Goal: Task Accomplishment & Management: Complete application form

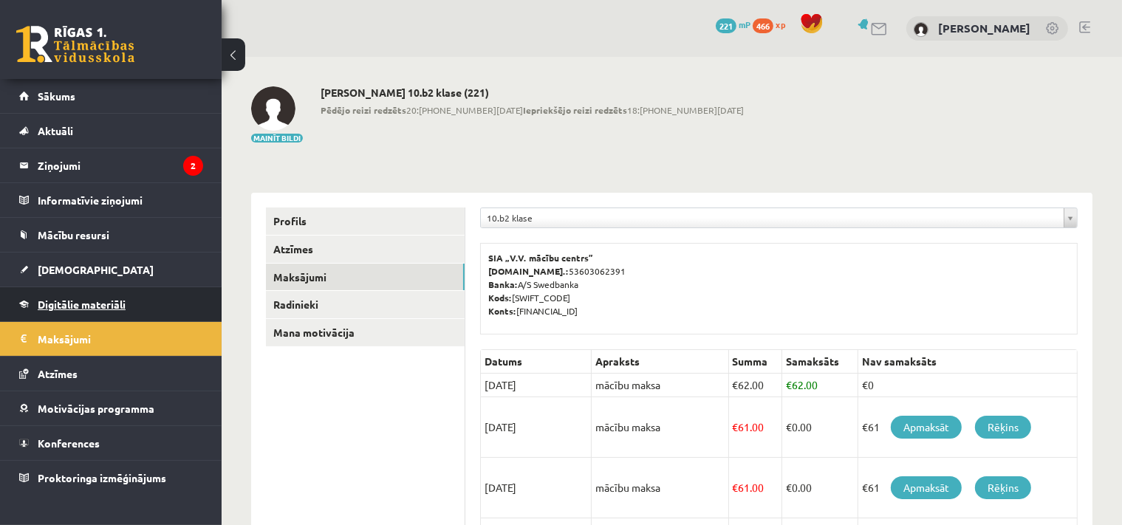
click at [86, 307] on span "Digitālie materiāli" at bounding box center [82, 304] width 88 height 13
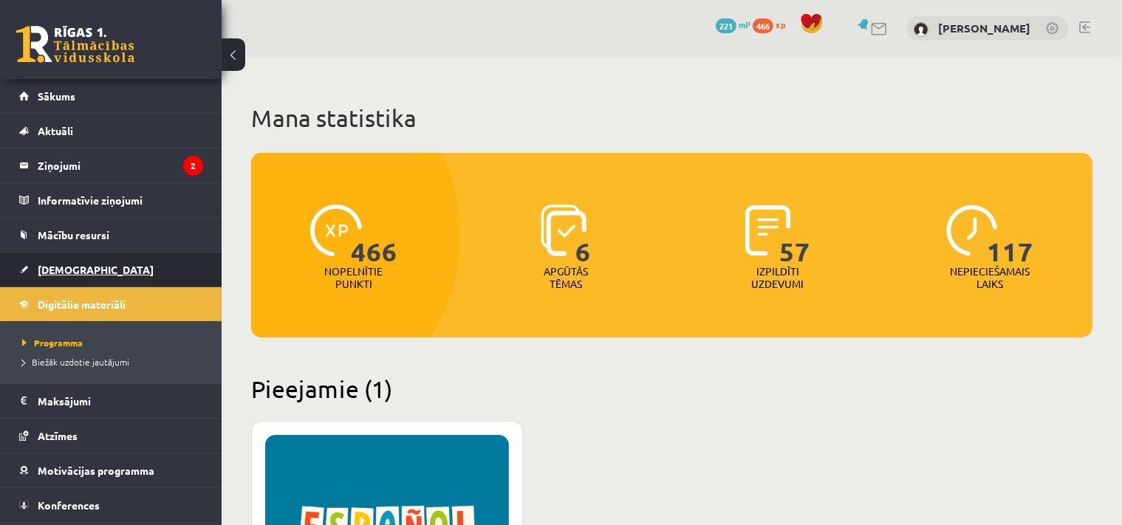
click at [66, 264] on span "[DEMOGRAPHIC_DATA]" at bounding box center [96, 269] width 116 height 13
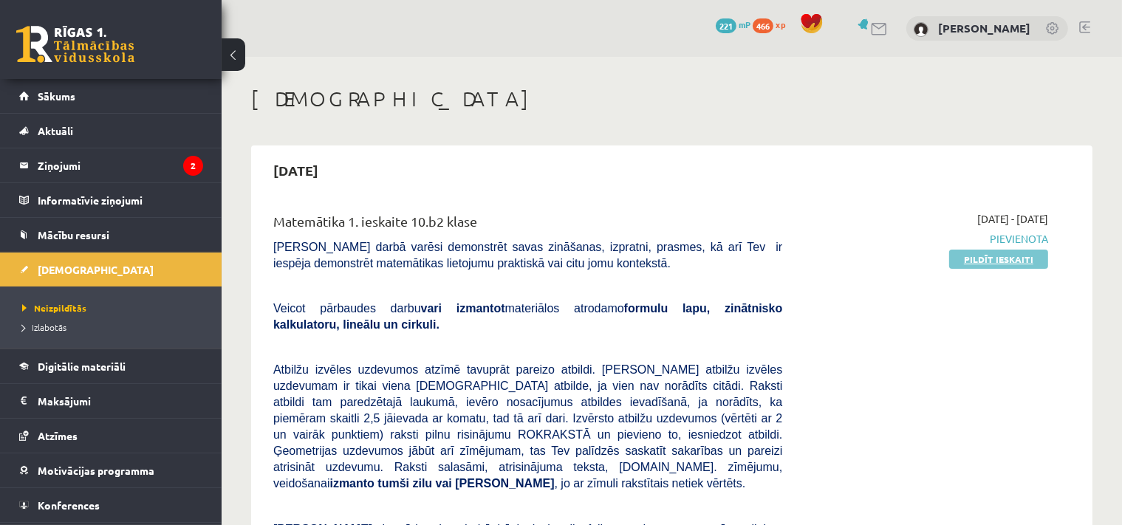
click at [985, 264] on link "Pildīt ieskaiti" at bounding box center [998, 259] width 99 height 19
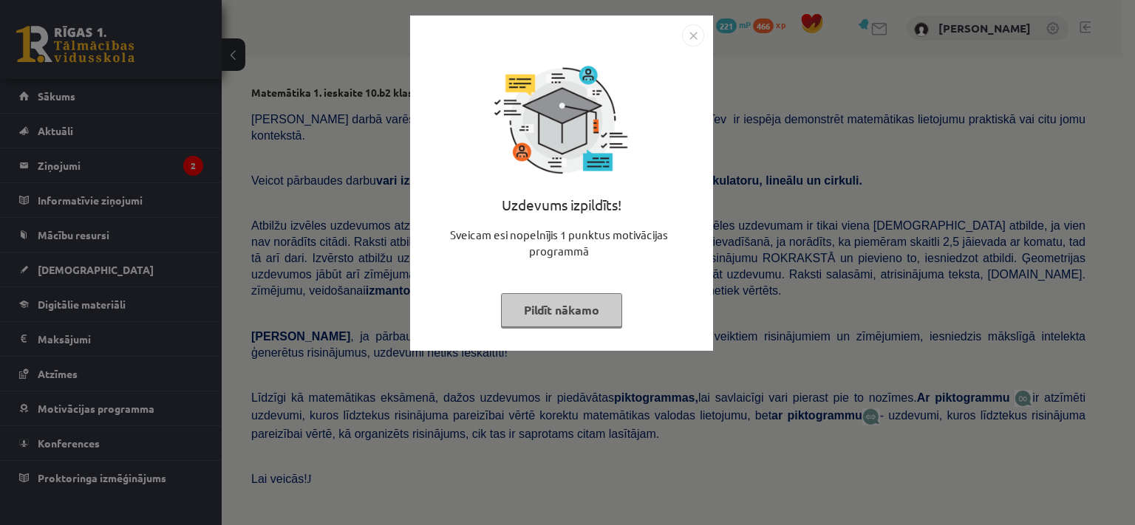
click at [690, 39] on img "Close" at bounding box center [693, 35] width 22 height 22
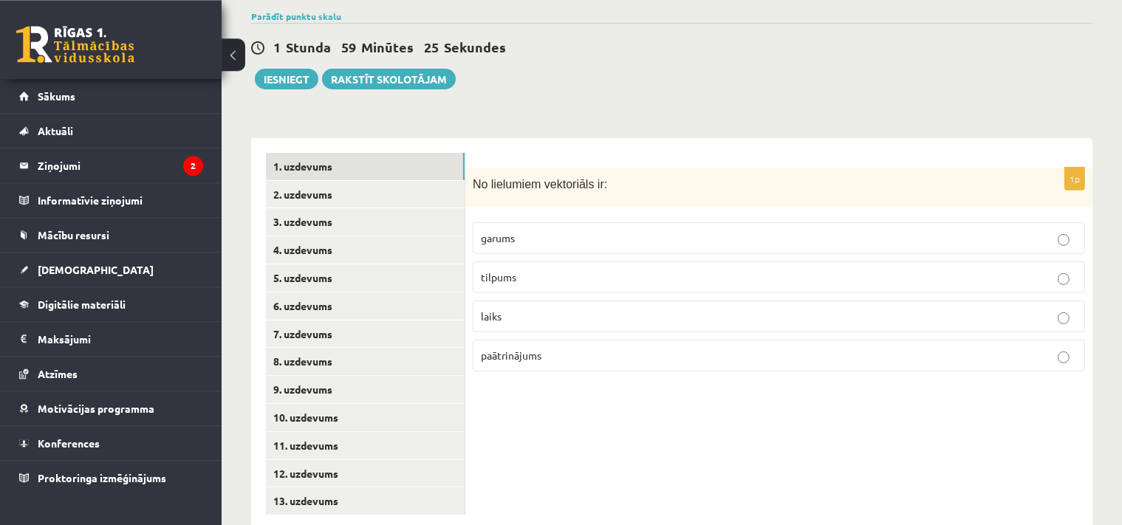
scroll to position [522, 0]
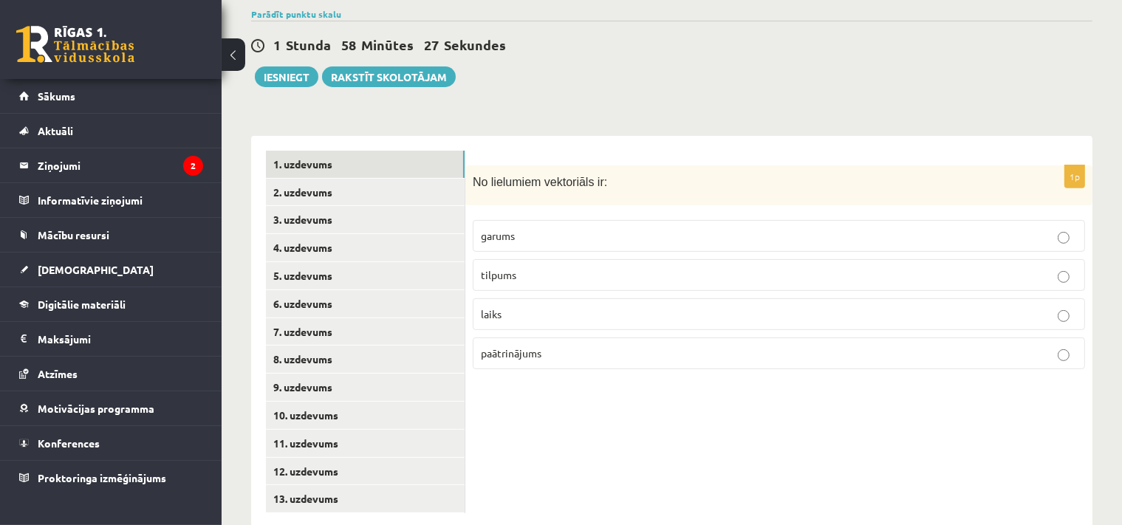
click at [536, 228] on p "garums" at bounding box center [779, 236] width 596 height 16
click at [539, 298] on label "laiks" at bounding box center [779, 314] width 612 height 32
click at [522, 220] on label "garums" at bounding box center [779, 236] width 612 height 32
click at [324, 179] on link "2. uzdevums" at bounding box center [365, 192] width 199 height 27
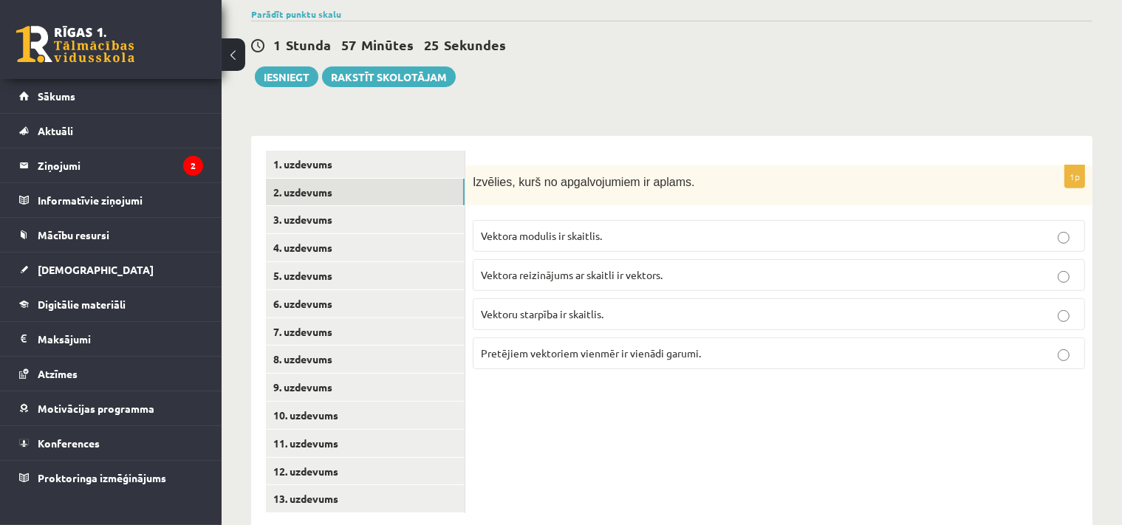
click at [559, 228] on p "Vektora modulis ir skaitlis." at bounding box center [779, 236] width 596 height 16
click at [542, 346] on span "Pretējiem vektoriem vienmēr ir vienādi garumi." at bounding box center [591, 352] width 220 height 13
click at [319, 206] on link "3. uzdevums" at bounding box center [365, 219] width 199 height 27
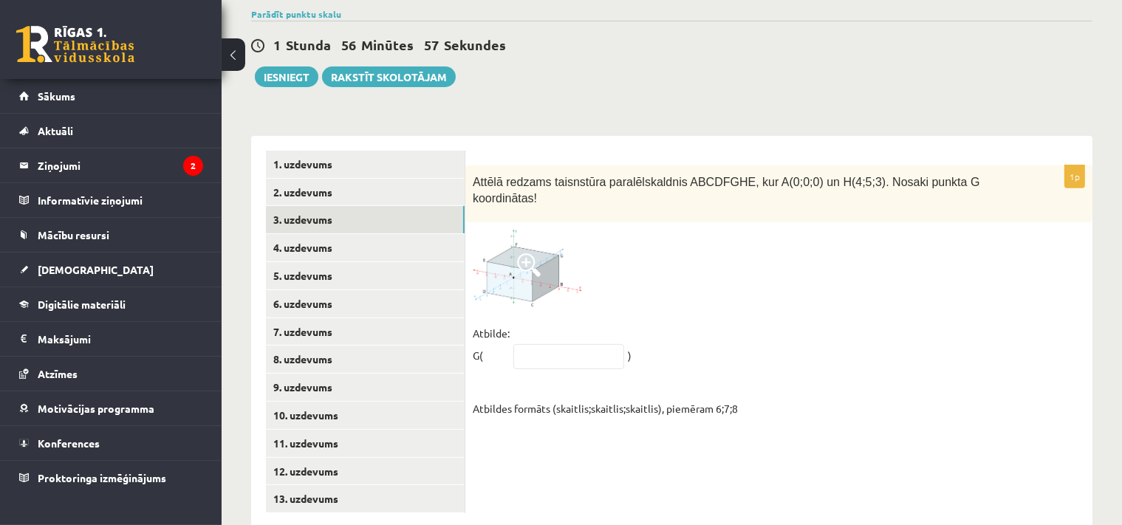
click at [516, 230] on img at bounding box center [528, 269] width 111 height 78
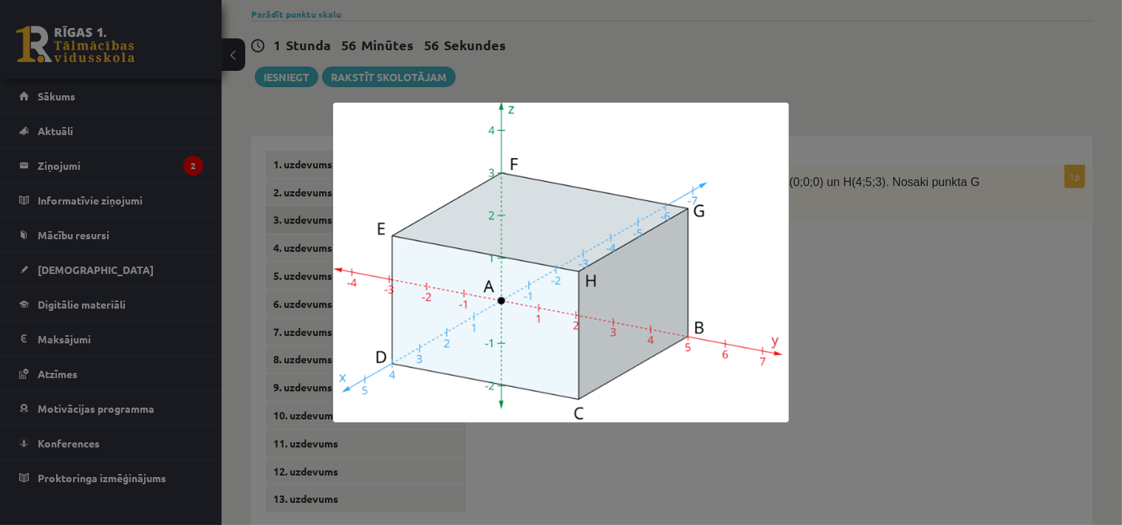
click at [874, 239] on div at bounding box center [561, 262] width 1122 height 525
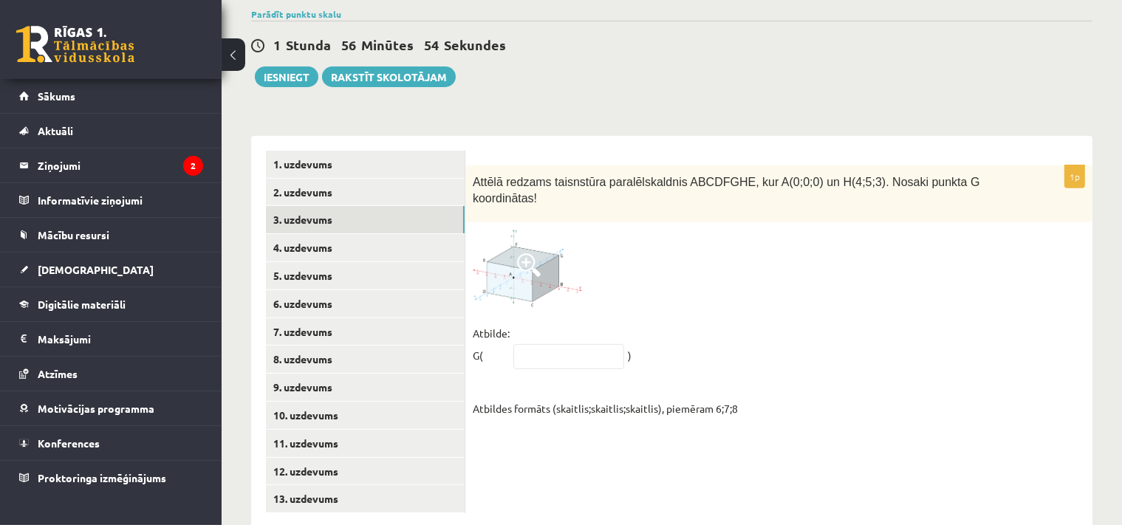
click at [516, 230] on img at bounding box center [528, 269] width 111 height 78
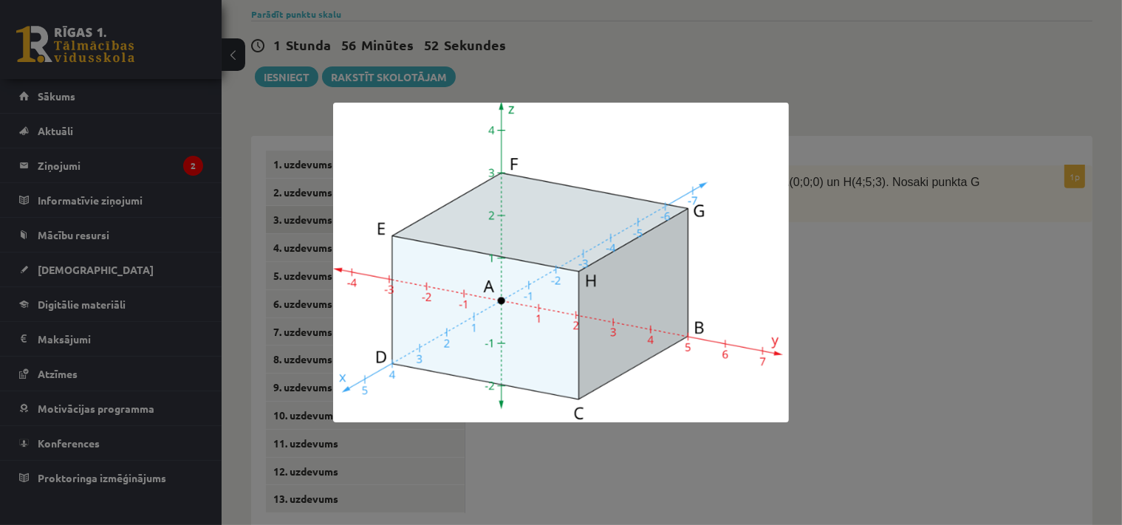
drag, startPoint x: 1063, startPoint y: 179, endPoint x: 1037, endPoint y: 188, distance: 28.0
click at [1062, 179] on div at bounding box center [561, 262] width 1122 height 525
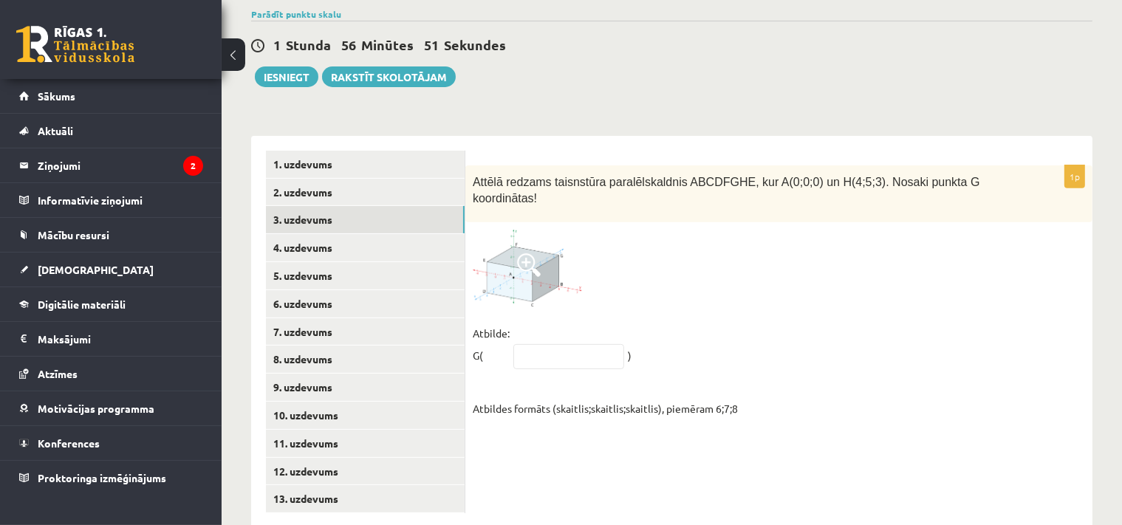
click at [550, 230] on img at bounding box center [528, 269] width 111 height 78
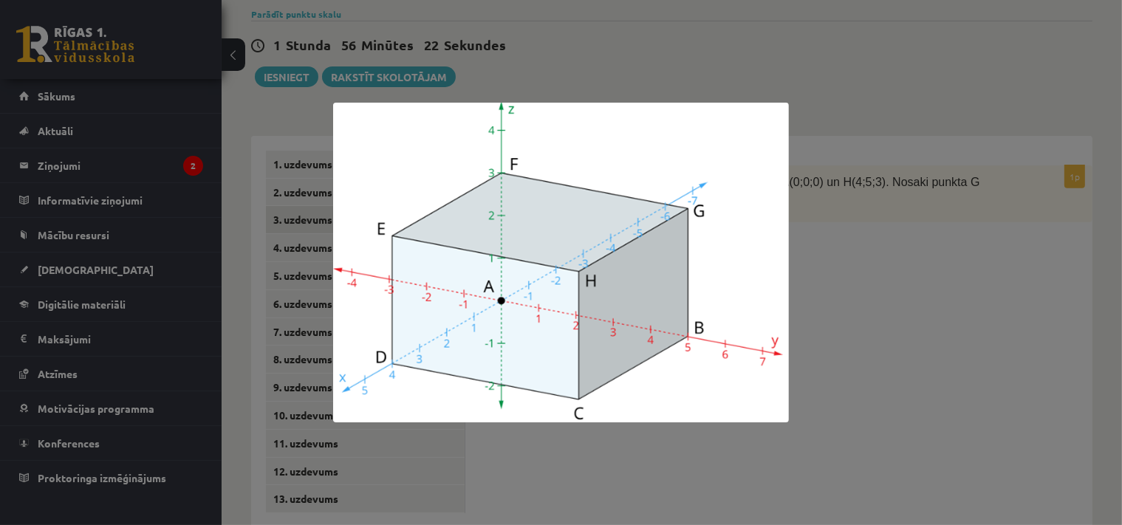
click at [908, 215] on div at bounding box center [561, 262] width 1122 height 525
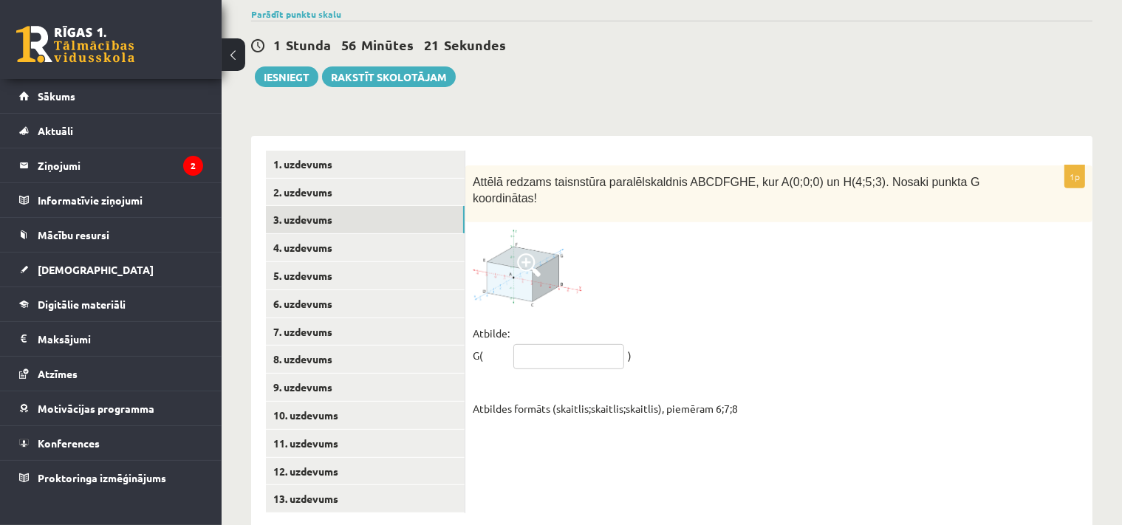
click at [557, 344] on input "text" at bounding box center [568, 356] width 111 height 25
click at [525, 344] on input "*****" at bounding box center [568, 356] width 111 height 25
click at [527, 344] on input "*****" at bounding box center [568, 356] width 111 height 25
click at [535, 344] on input "*****" at bounding box center [568, 356] width 111 height 25
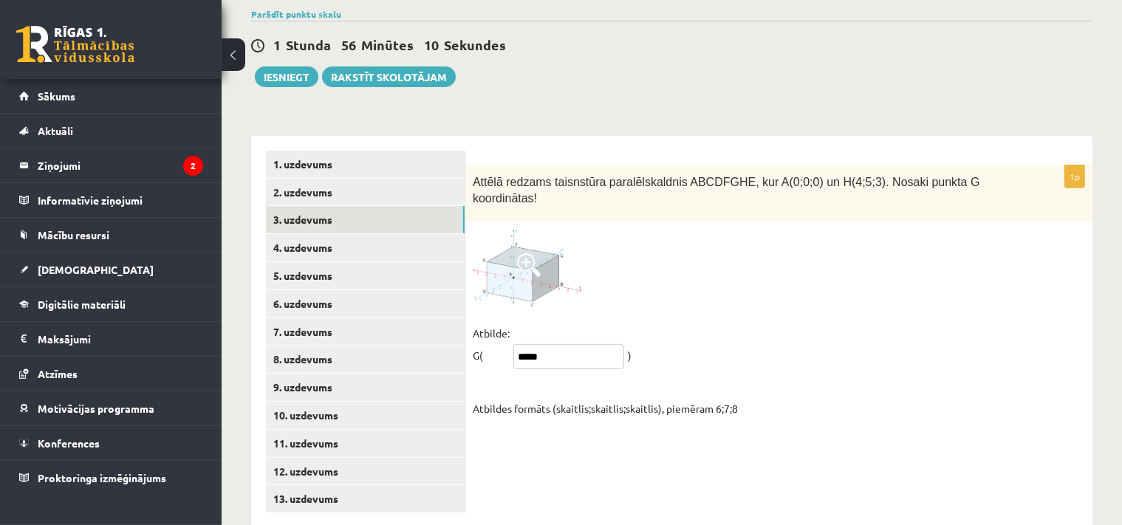
type input "*****"
click at [699, 322] on fieldset "Atbilde: G( ***** ) Atbildes formāts (skaitlis;skaitlis;skaitlis), piemēram 6;7…" at bounding box center [779, 371] width 612 height 98
click at [515, 232] on img at bounding box center [528, 269] width 111 height 78
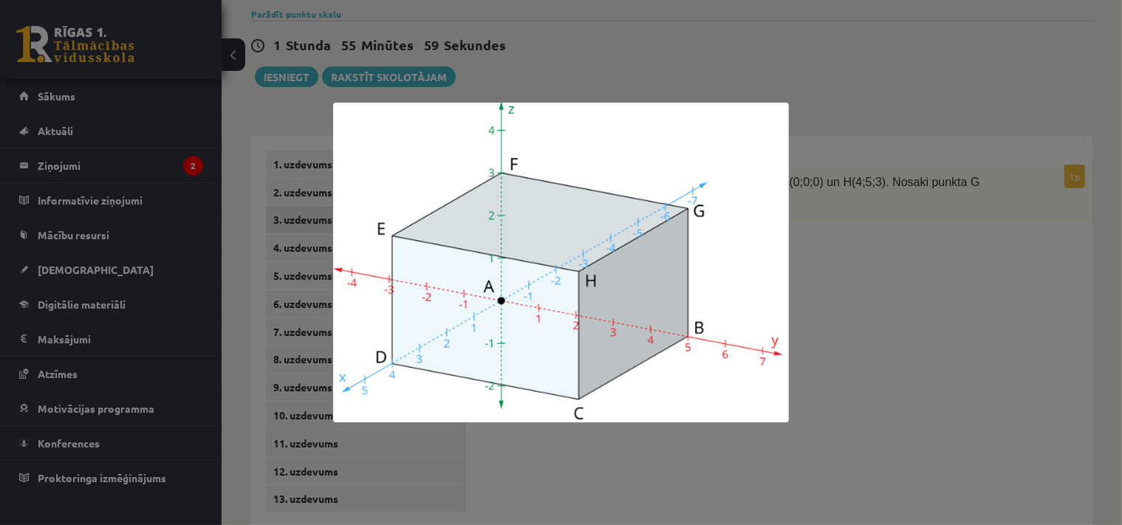
click at [882, 307] on div at bounding box center [561, 262] width 1122 height 525
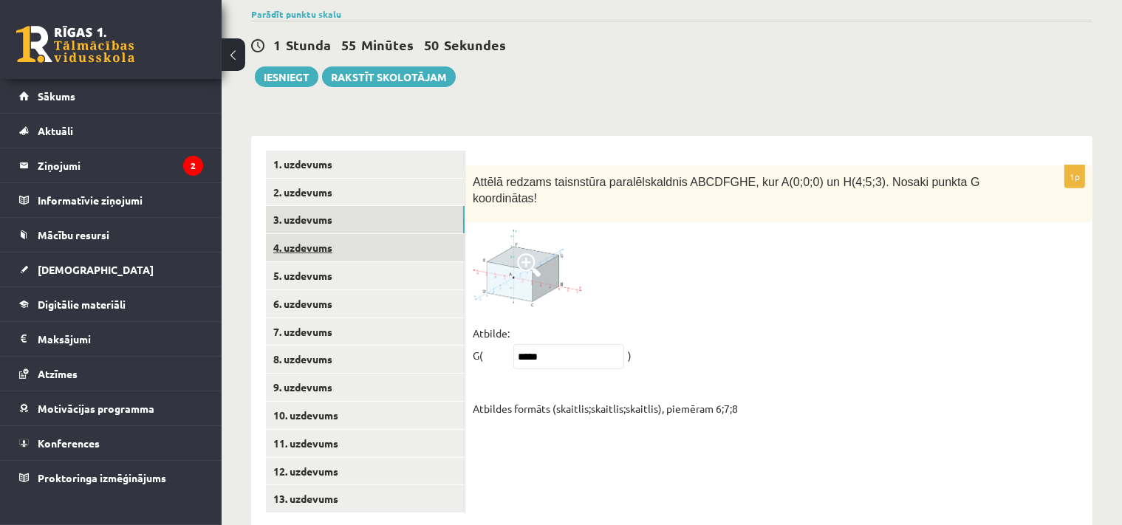
click at [319, 234] on link "4. uzdevums" at bounding box center [365, 247] width 199 height 27
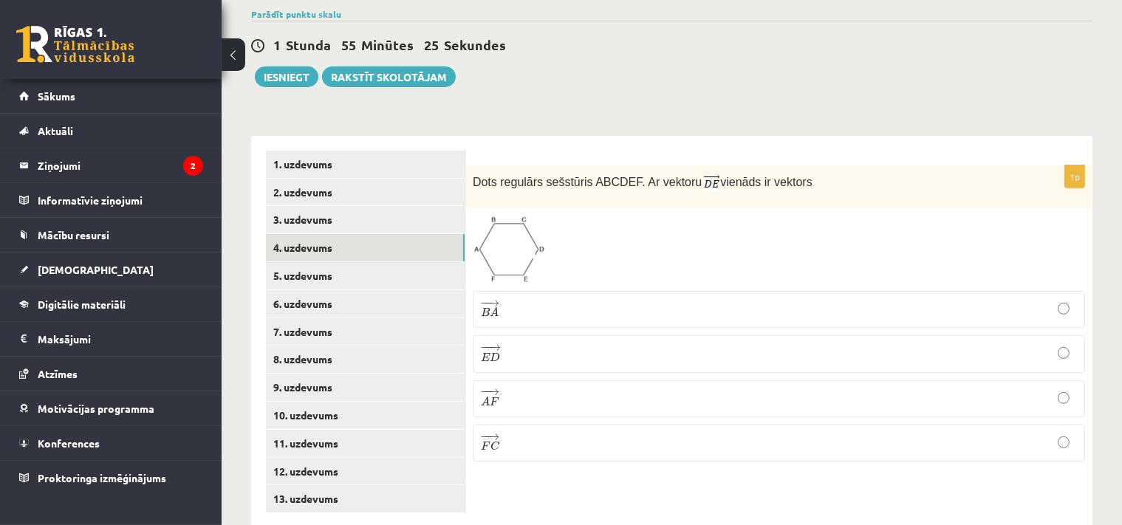
click at [514, 299] on p "− − → B A B A →" at bounding box center [779, 309] width 596 height 21
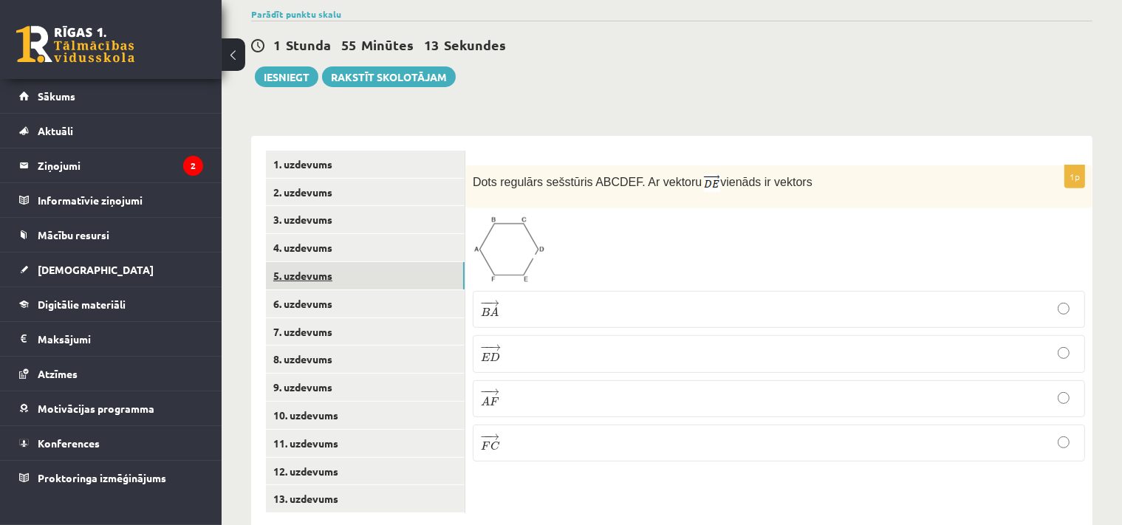
click at [329, 262] on link "5. uzdevums" at bounding box center [365, 275] width 199 height 27
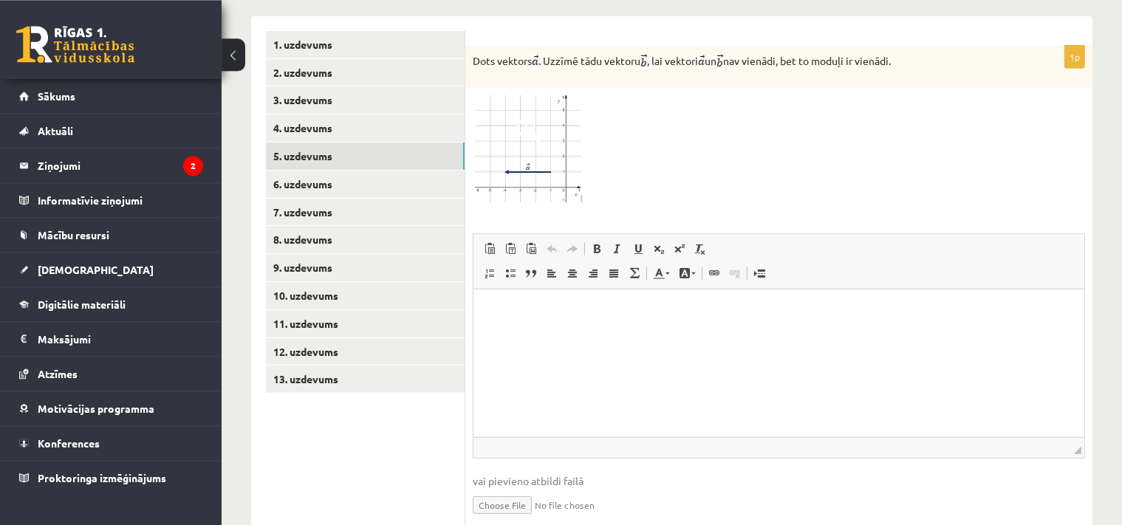
scroll to position [666, 0]
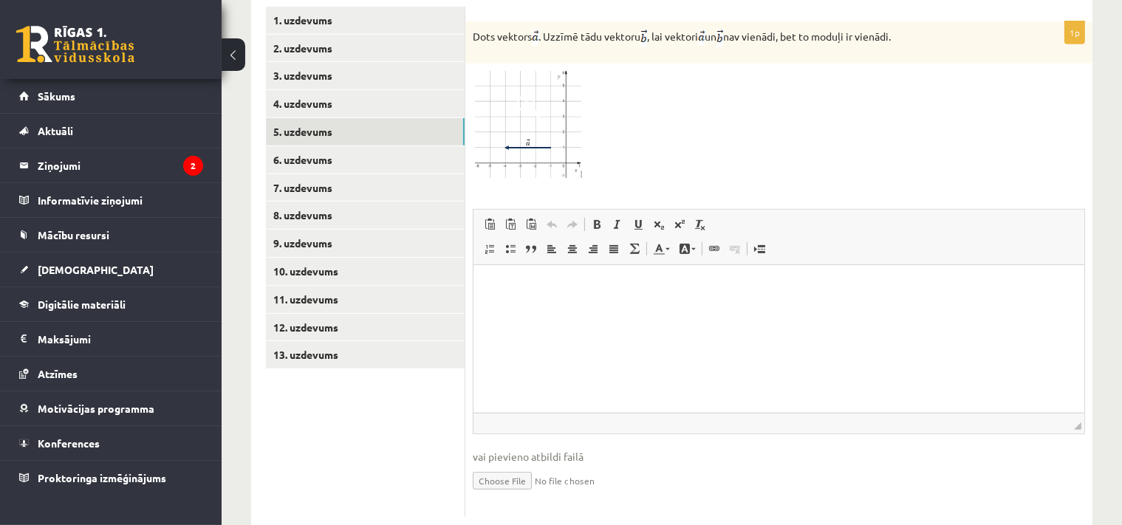
click at [602, 385] on html at bounding box center [778, 338] width 611 height 148
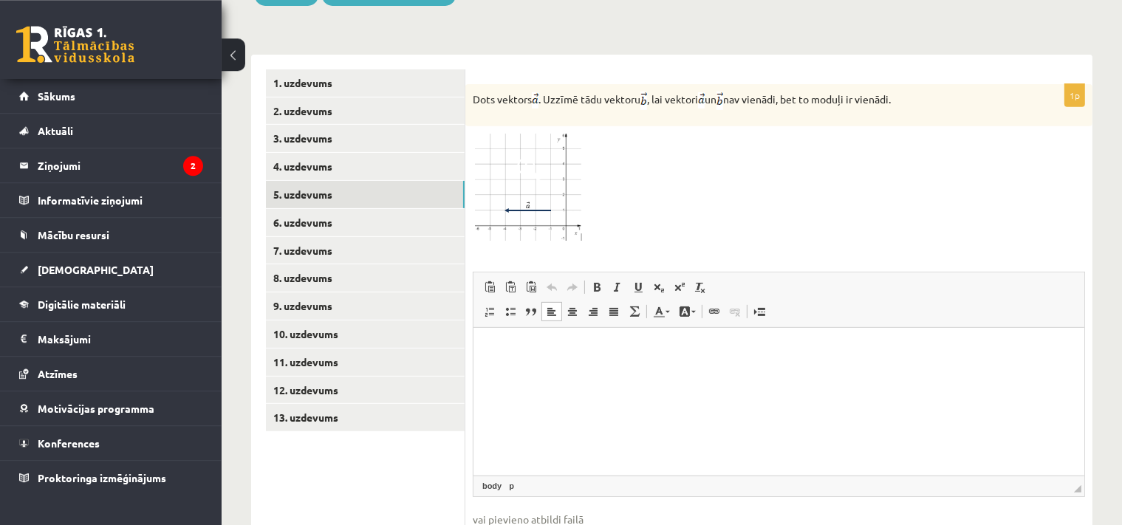
scroll to position [510, 0]
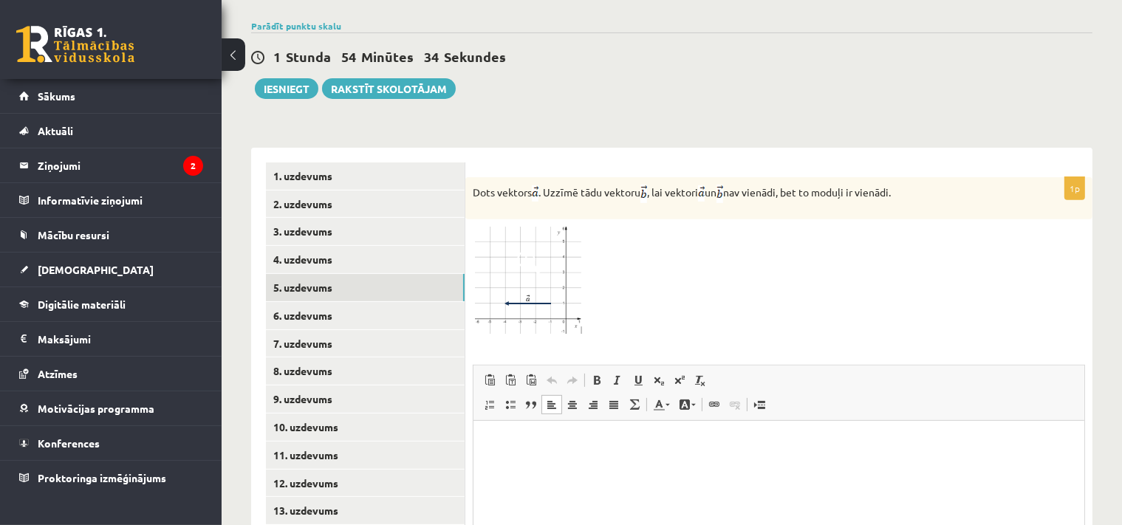
click at [539, 250] on span at bounding box center [529, 262] width 24 height 24
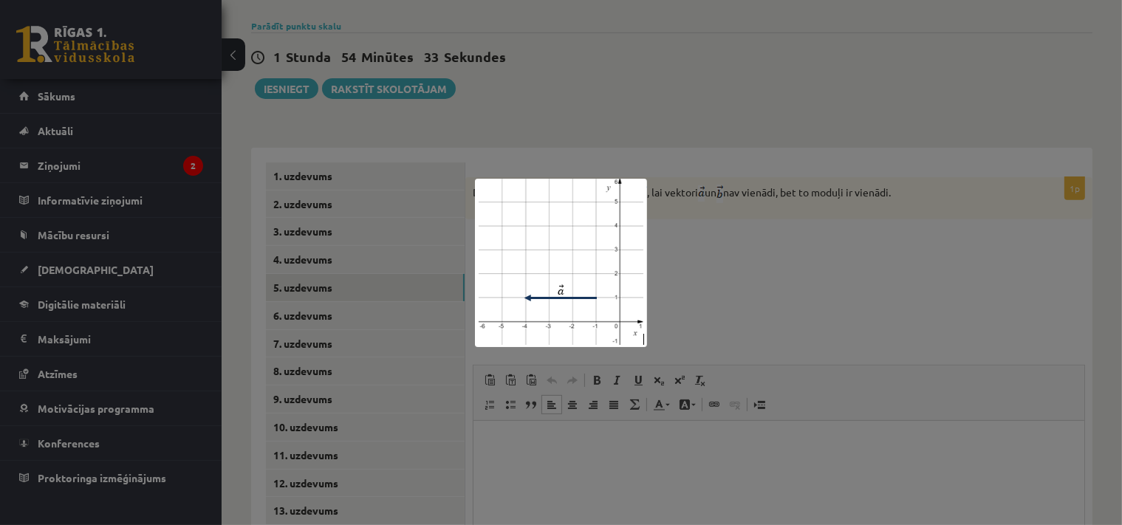
click at [737, 265] on div at bounding box center [561, 262] width 1122 height 525
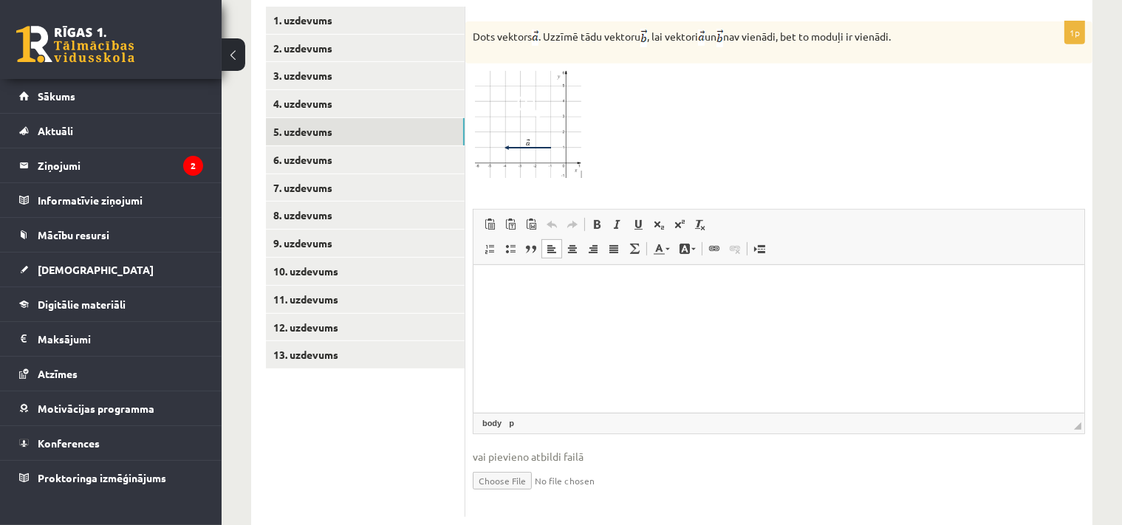
scroll to position [588, 0]
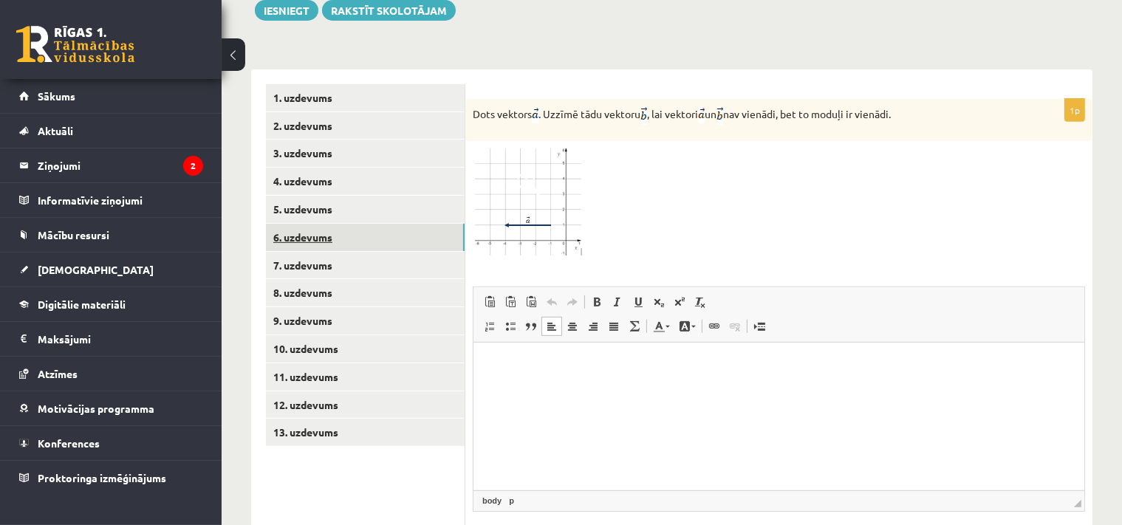
click at [294, 224] on link "6. uzdevums" at bounding box center [365, 237] width 199 height 27
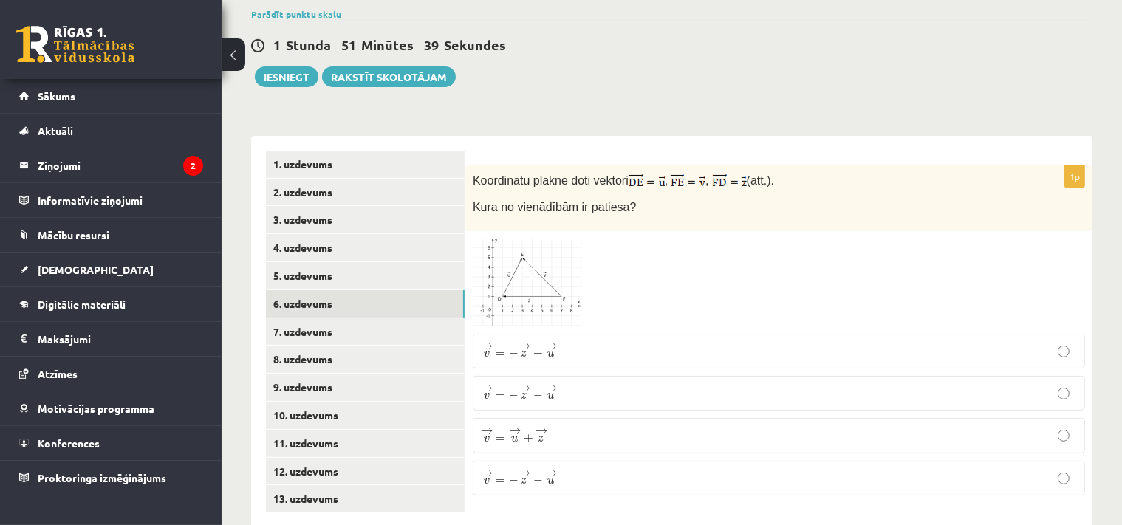
click at [725, 426] on p "→ v = → u + → z v → = u → + z →" at bounding box center [779, 435] width 596 height 18
click at [320, 318] on link "7. uzdevums" at bounding box center [365, 331] width 199 height 27
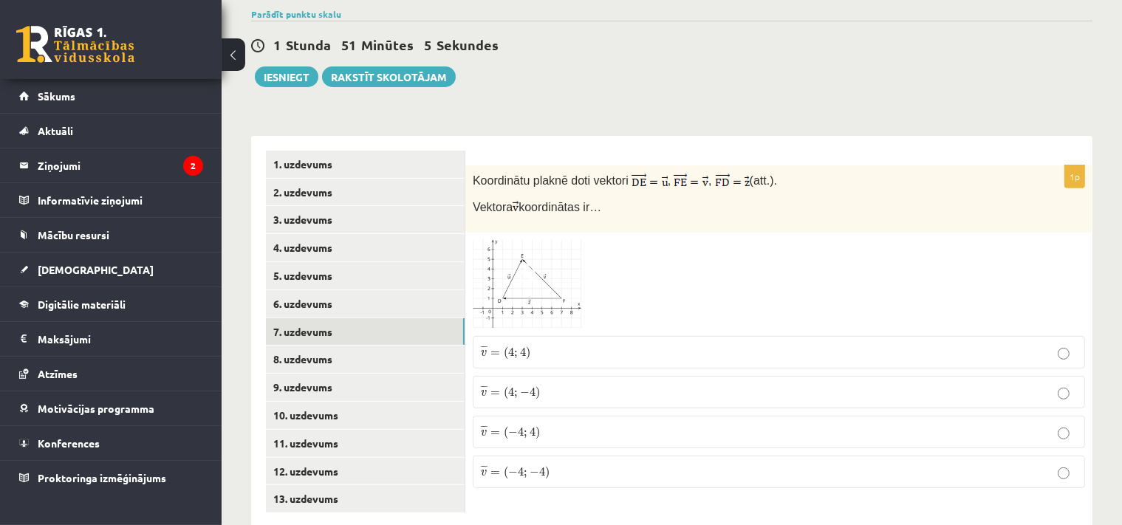
click at [501, 426] on span "¯ ¯ ¯ v = ( − 4 ; 4 )" at bounding box center [510, 433] width 59 height 14
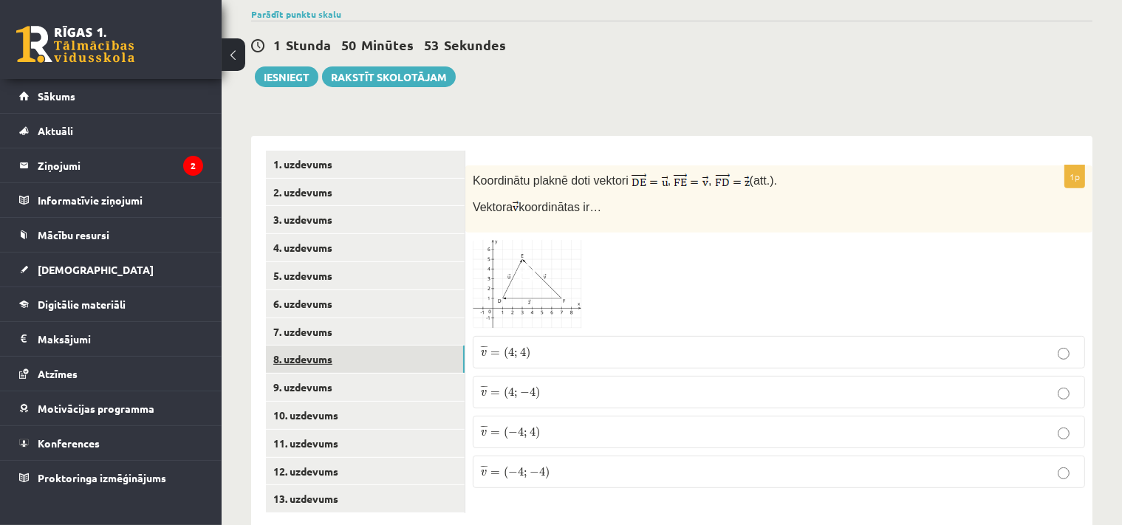
click at [319, 346] on link "8. uzdevums" at bounding box center [365, 359] width 199 height 27
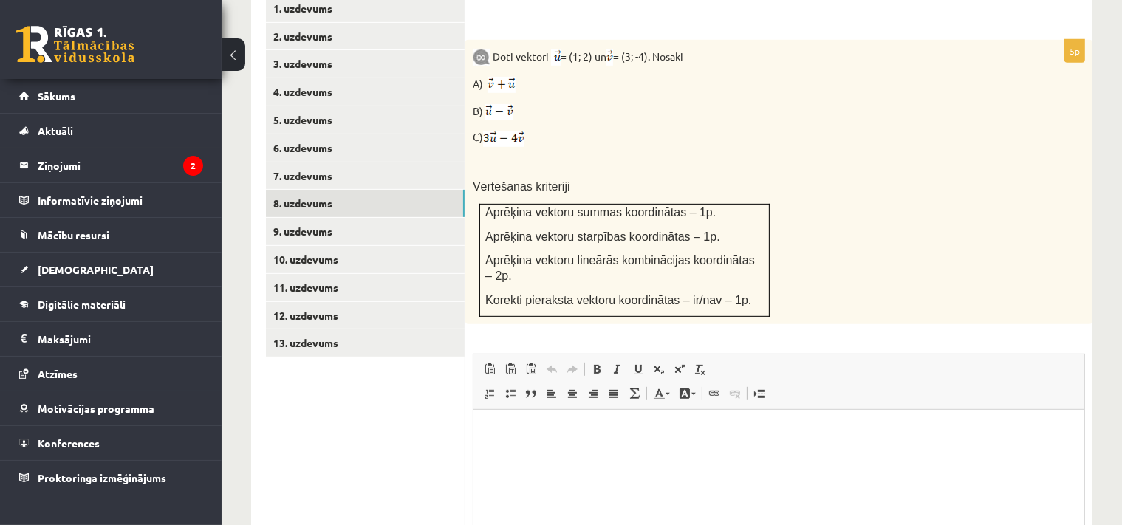
scroll to position [600, 0]
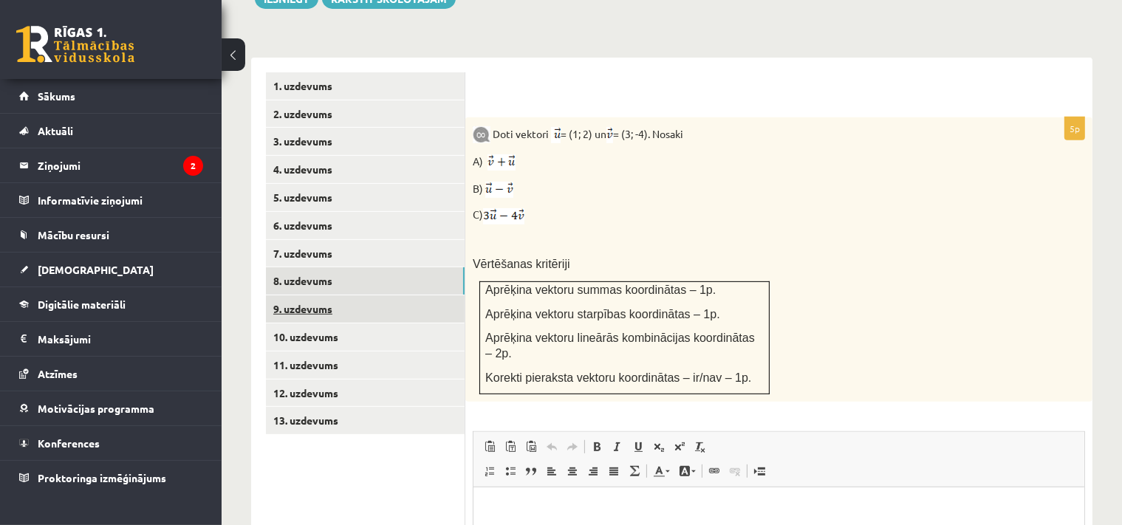
click at [346, 296] on link "9. uzdevums" at bounding box center [365, 309] width 199 height 27
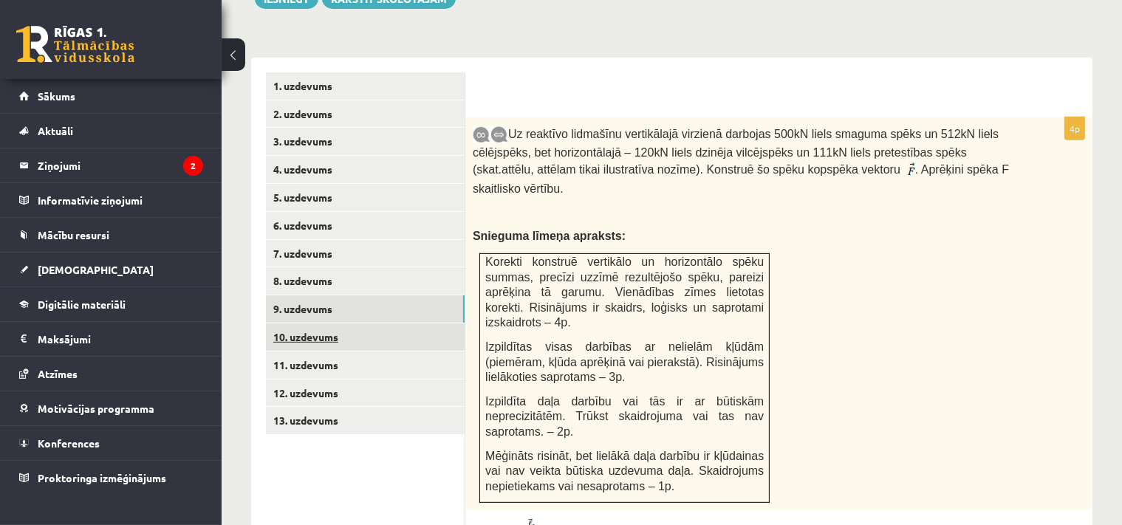
click at [315, 324] on link "10. uzdevums" at bounding box center [365, 337] width 199 height 27
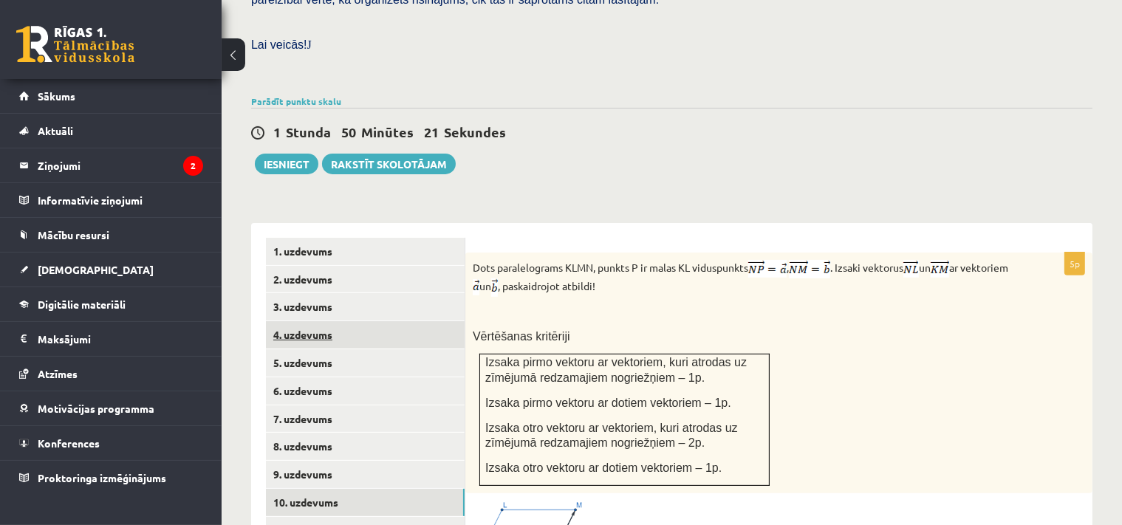
scroll to position [0, 0]
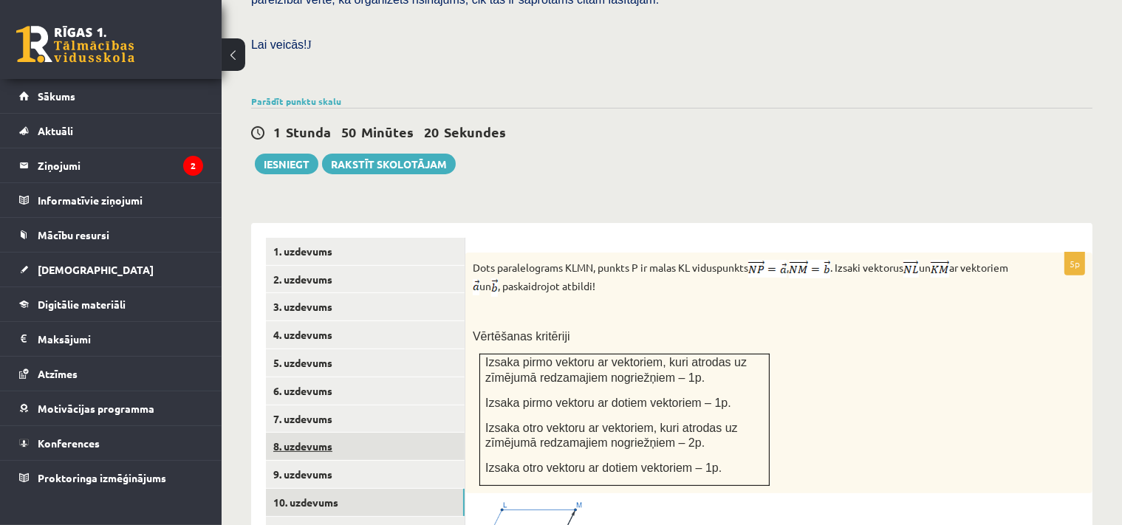
click at [312, 433] on link "8. uzdevums" at bounding box center [365, 446] width 199 height 27
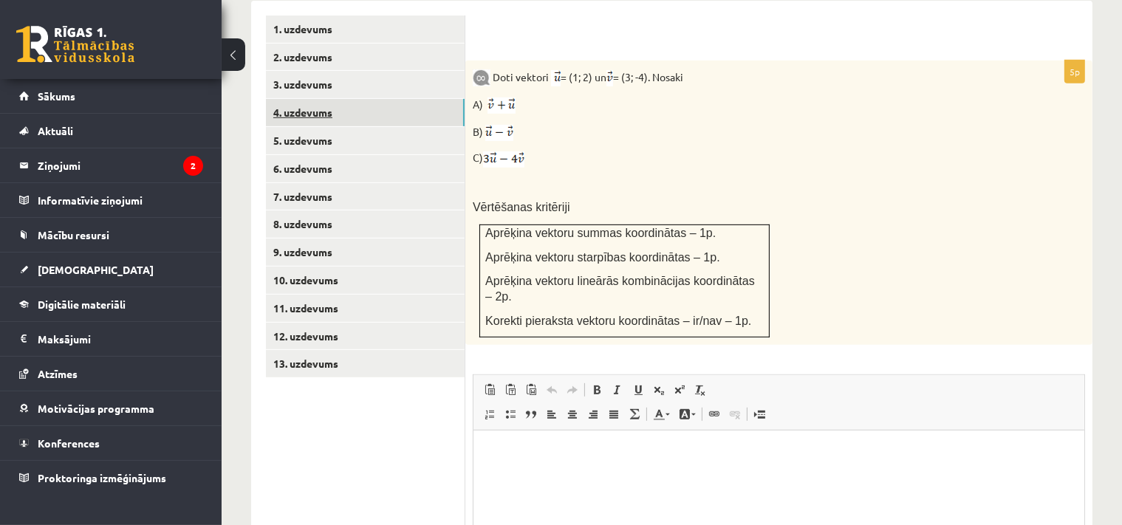
click at [313, 99] on link "4. uzdevums" at bounding box center [365, 112] width 199 height 27
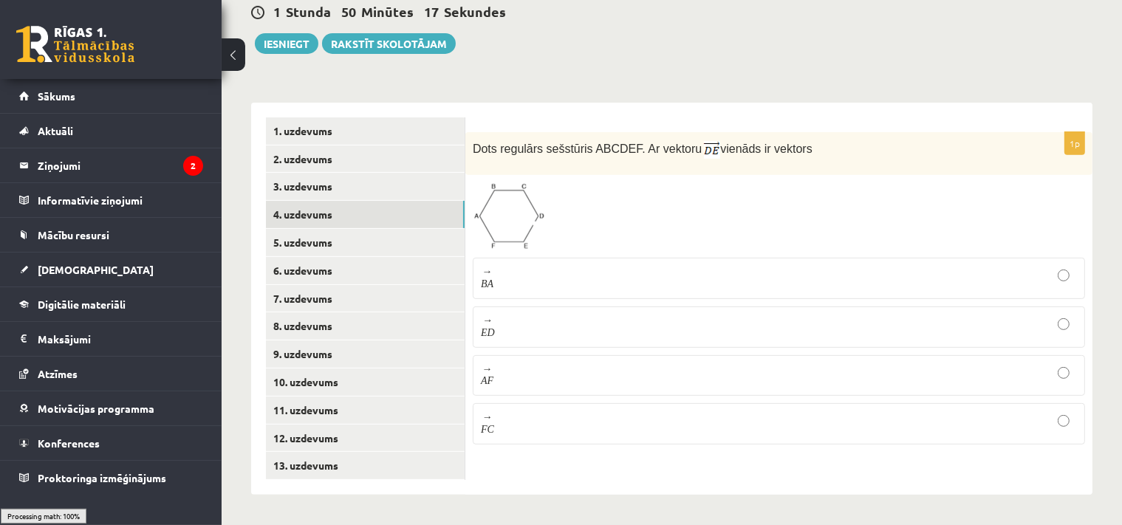
scroll to position [522, 0]
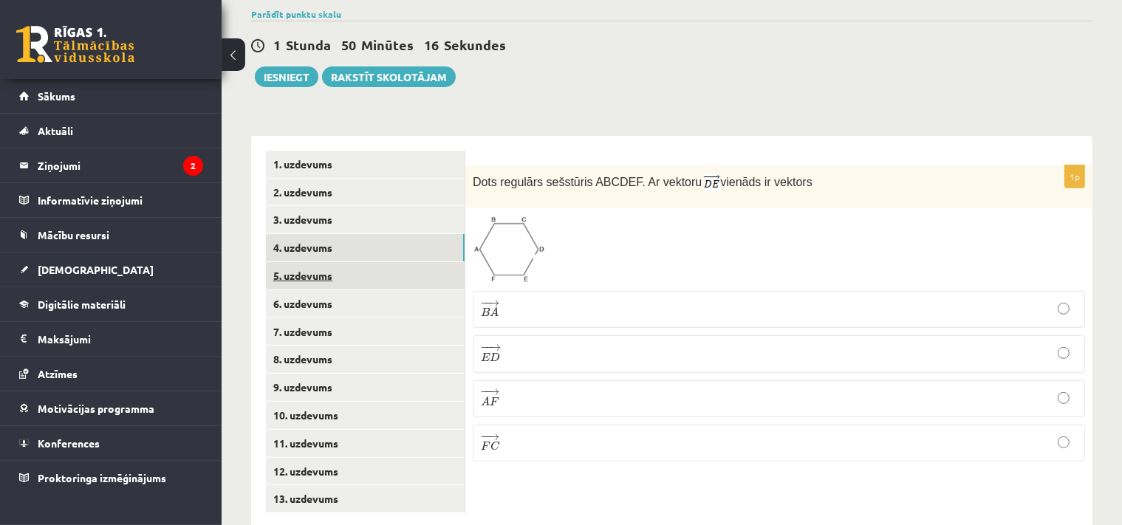
click at [306, 262] on link "5. uzdevums" at bounding box center [365, 275] width 199 height 27
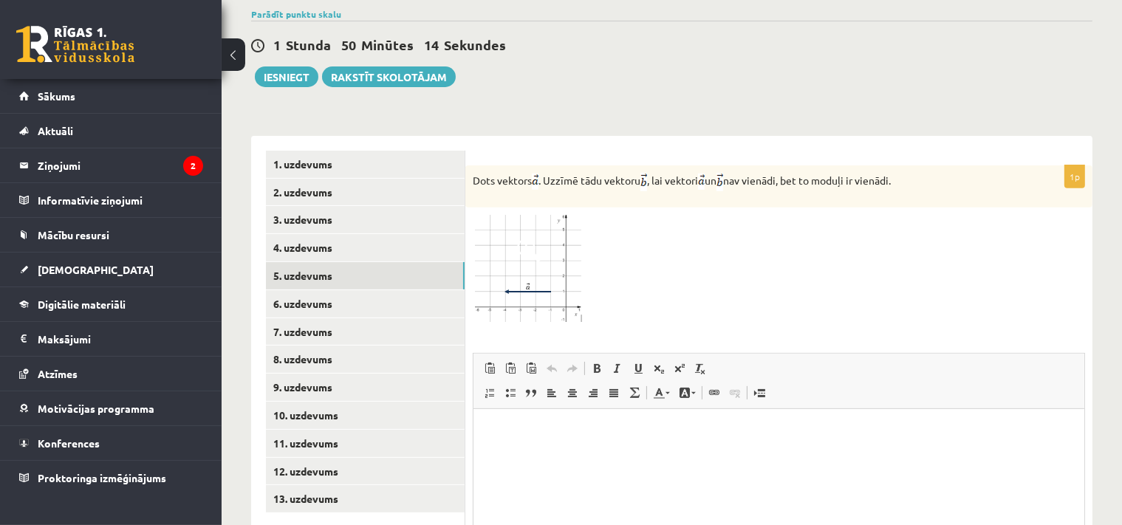
scroll to position [0, 0]
click at [524, 239] on span at bounding box center [529, 251] width 24 height 24
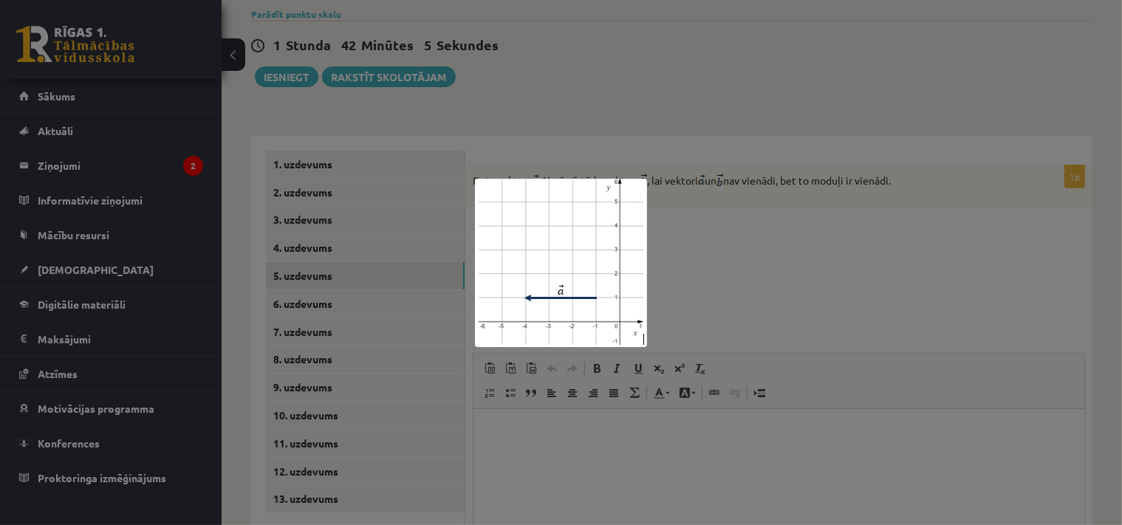
click at [757, 225] on div at bounding box center [561, 262] width 1122 height 525
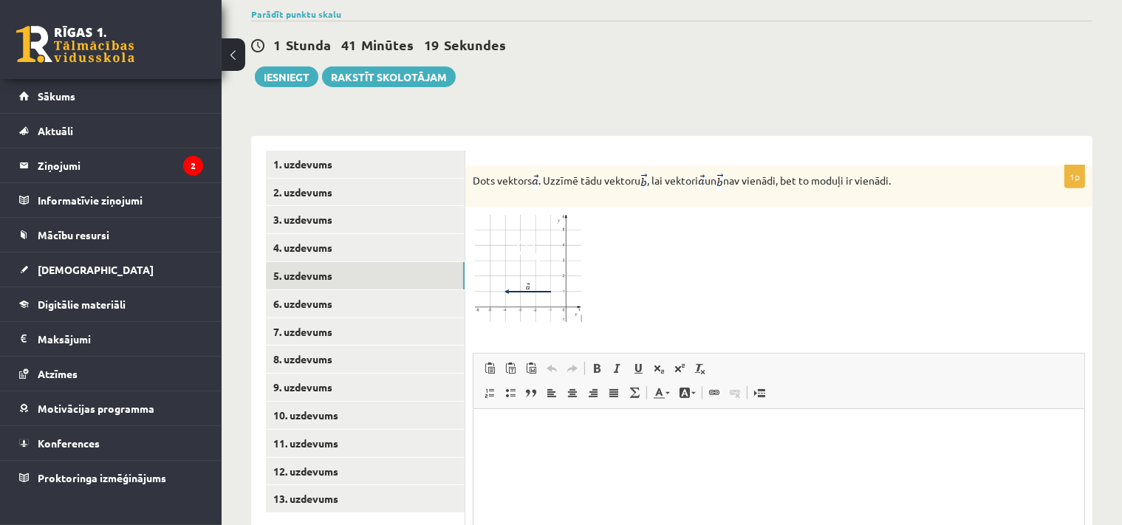
click at [539, 239] on span at bounding box center [529, 251] width 24 height 24
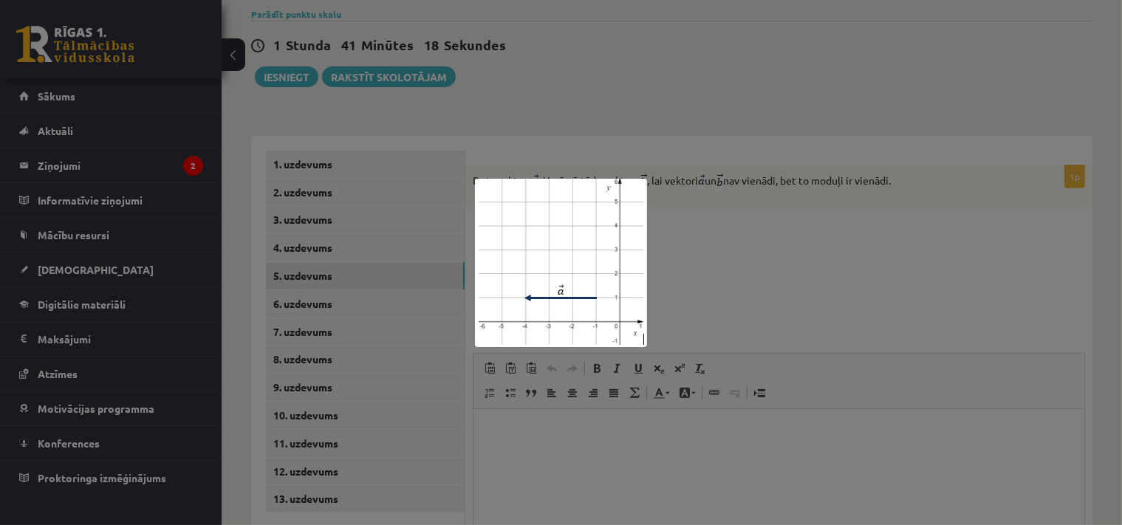
click at [684, 263] on div at bounding box center [561, 262] width 1122 height 525
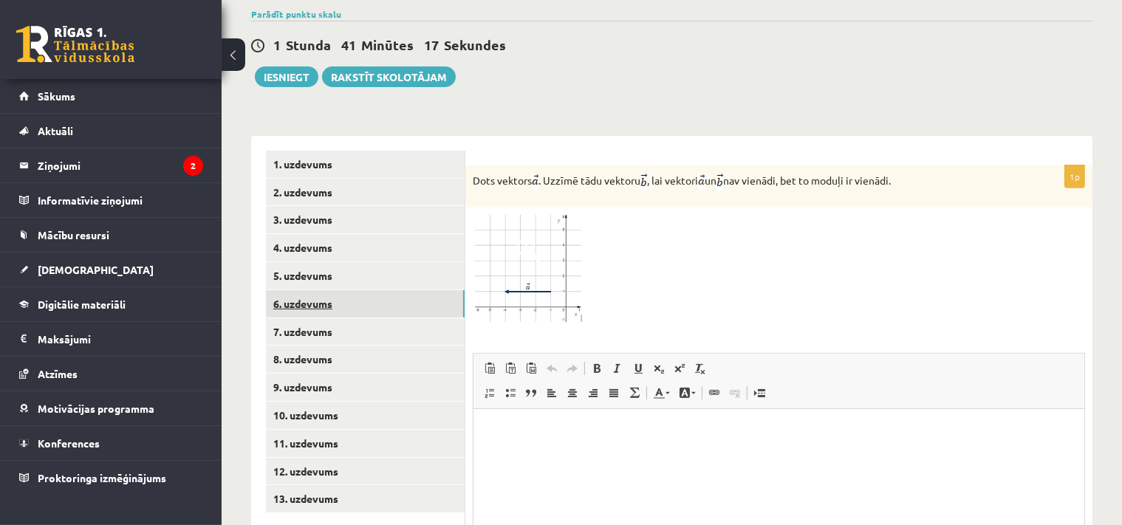
click at [314, 290] on link "6. uzdevums" at bounding box center [365, 303] width 199 height 27
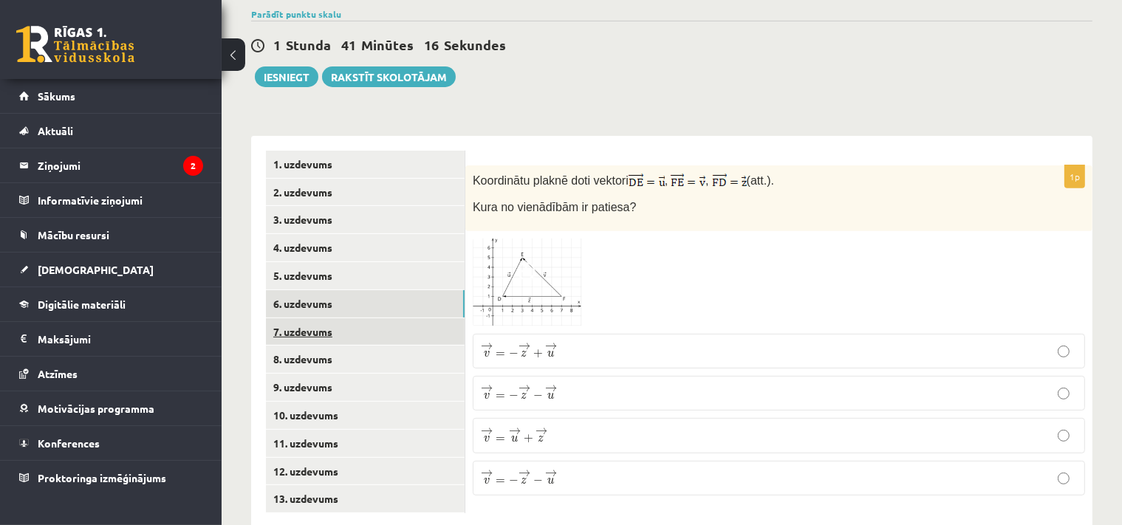
click at [314, 318] on link "7. uzdevums" at bounding box center [365, 331] width 199 height 27
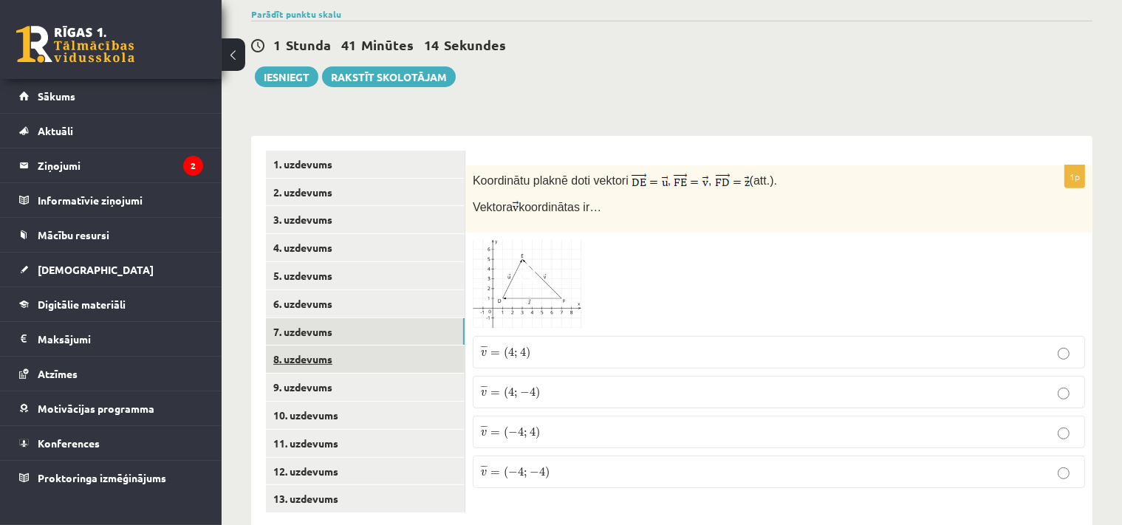
click at [306, 346] on link "8. uzdevums" at bounding box center [365, 359] width 199 height 27
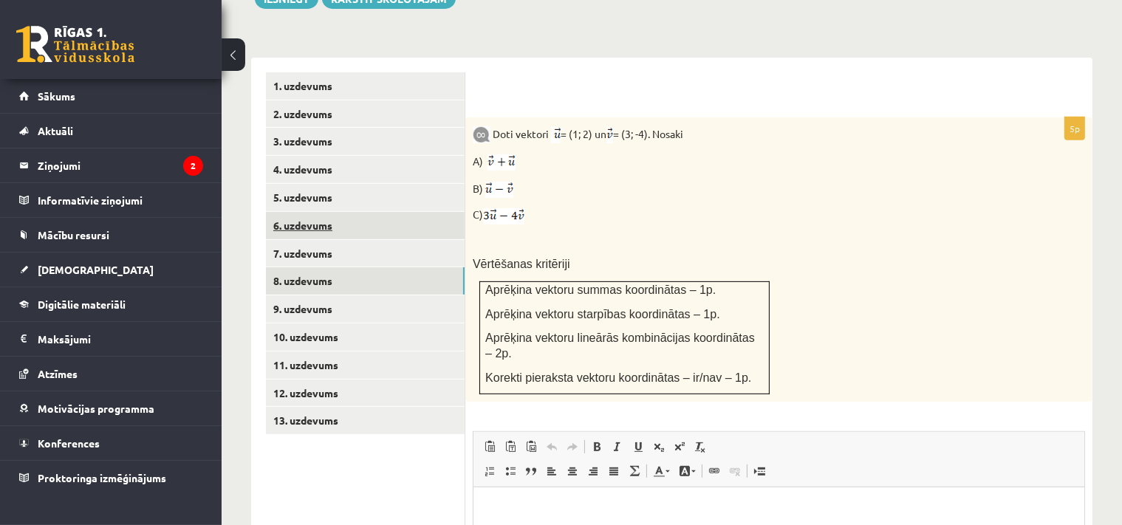
click at [313, 212] on link "6. uzdevums" at bounding box center [365, 225] width 199 height 27
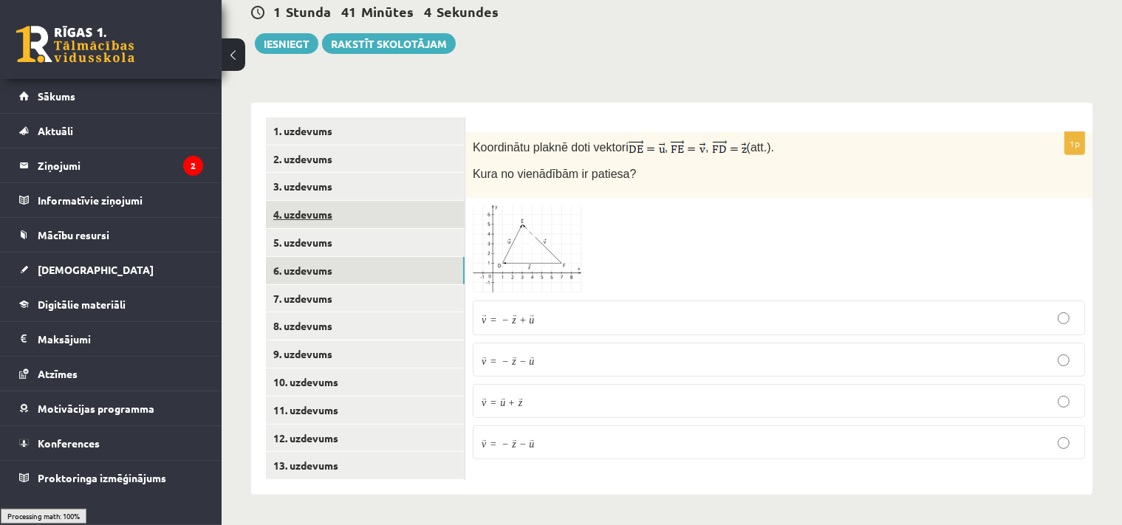
scroll to position [522, 0]
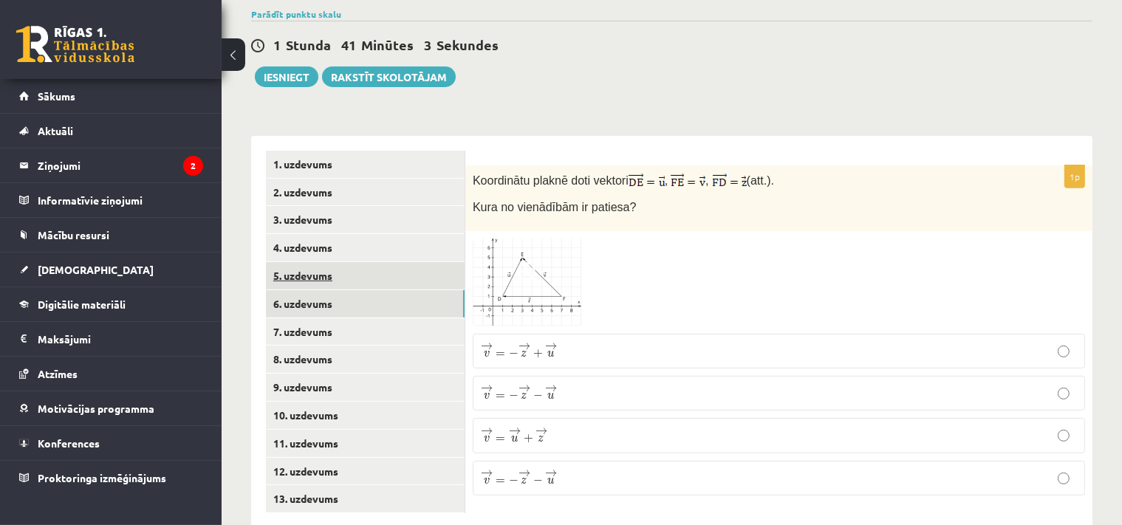
click at [312, 262] on link "5. uzdevums" at bounding box center [365, 275] width 199 height 27
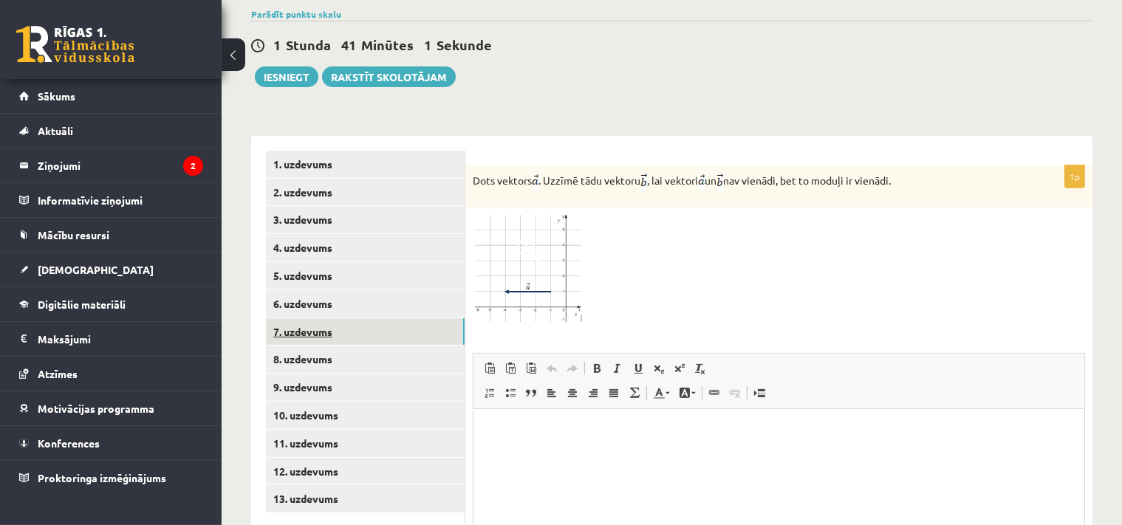
click at [305, 318] on link "7. uzdevums" at bounding box center [365, 331] width 199 height 27
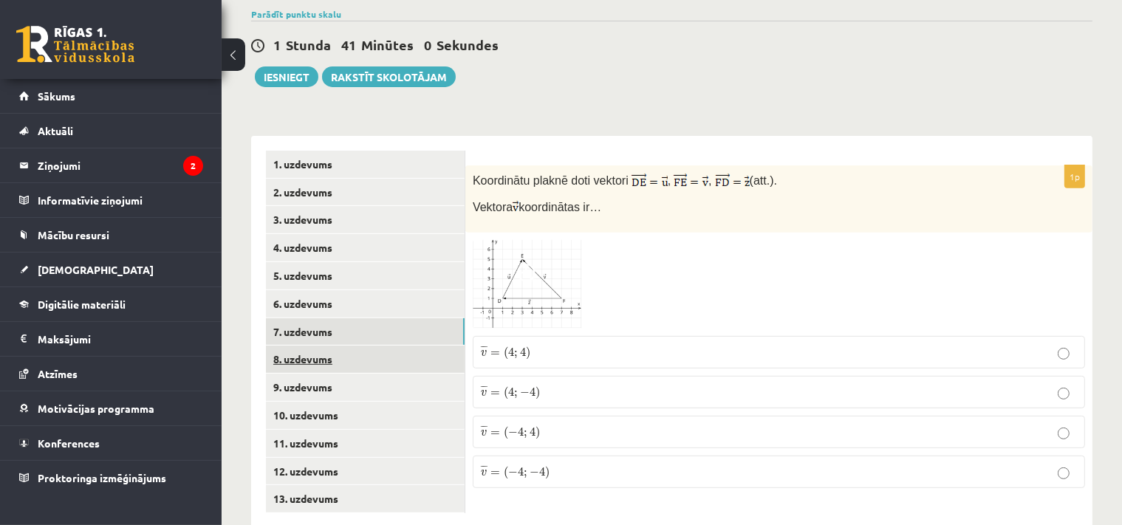
click at [305, 346] on link "8. uzdevums" at bounding box center [365, 359] width 199 height 27
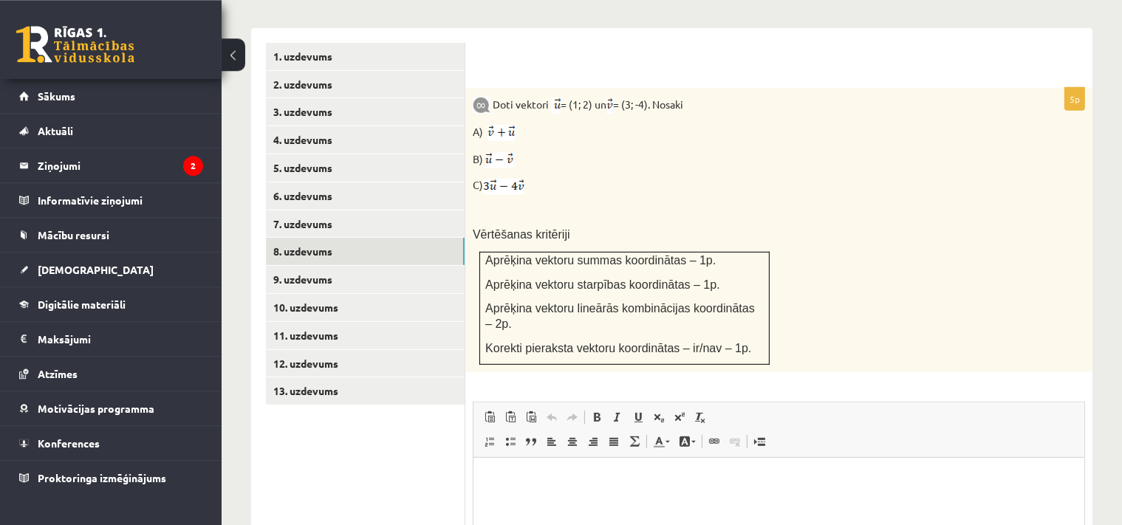
scroll to position [650, 0]
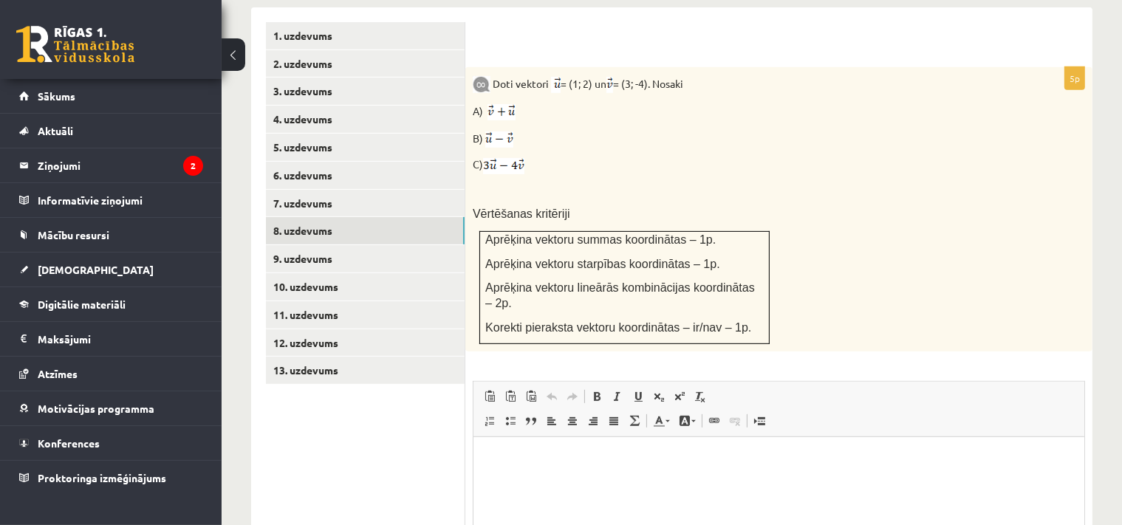
click at [553, 258] on span "Aprēķina vektoru starpības koordinātas – 1p." at bounding box center [602, 264] width 235 height 13
drag, startPoint x: 553, startPoint y: 236, endPoint x: 652, endPoint y: 228, distance: 98.5
click at [652, 258] on span "Aprēķina vektoru starpības koordinātas – 1p." at bounding box center [602, 264] width 235 height 13
copy span "vektoru starpības koordinātas"
click at [545, 245] on td "Aprēķina vektoru summas koordinātas – 1p. Aprēķina vektoru starpības koordināta…" at bounding box center [625, 288] width 290 height 112
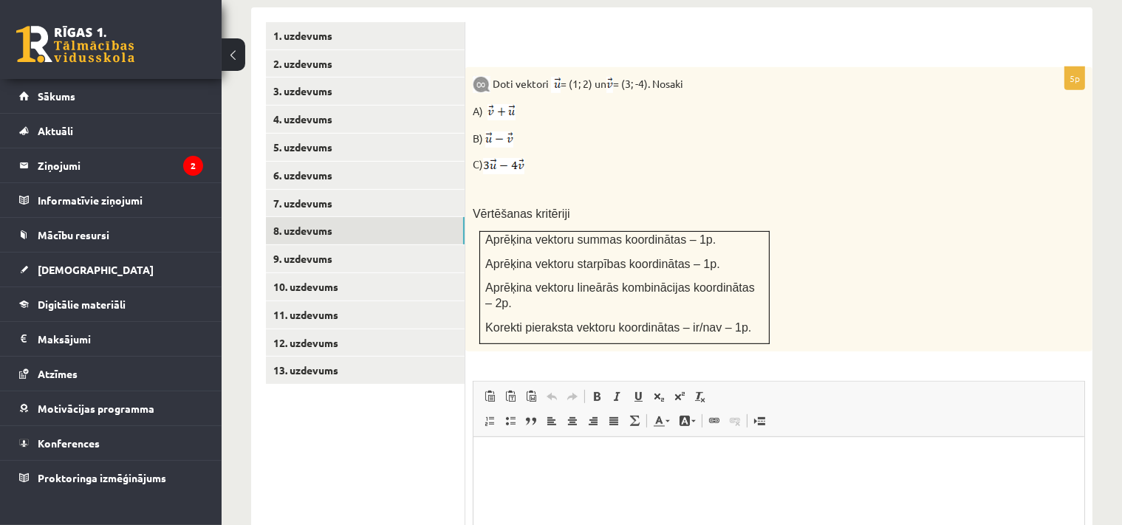
click at [591, 281] on span "Aprēķina vektoru lineārās kombinācijas koordinātas – 2p." at bounding box center [620, 295] width 270 height 28
drag, startPoint x: 591, startPoint y: 254, endPoint x: 710, endPoint y: 262, distance: 119.2
click at [710, 262] on td "Aprēķina vektoru summas koordinātas – 1p. Aprēķina vektoru starpības koordināta…" at bounding box center [625, 288] width 290 height 112
copy span "lineārās kombinācijas koordinātas"
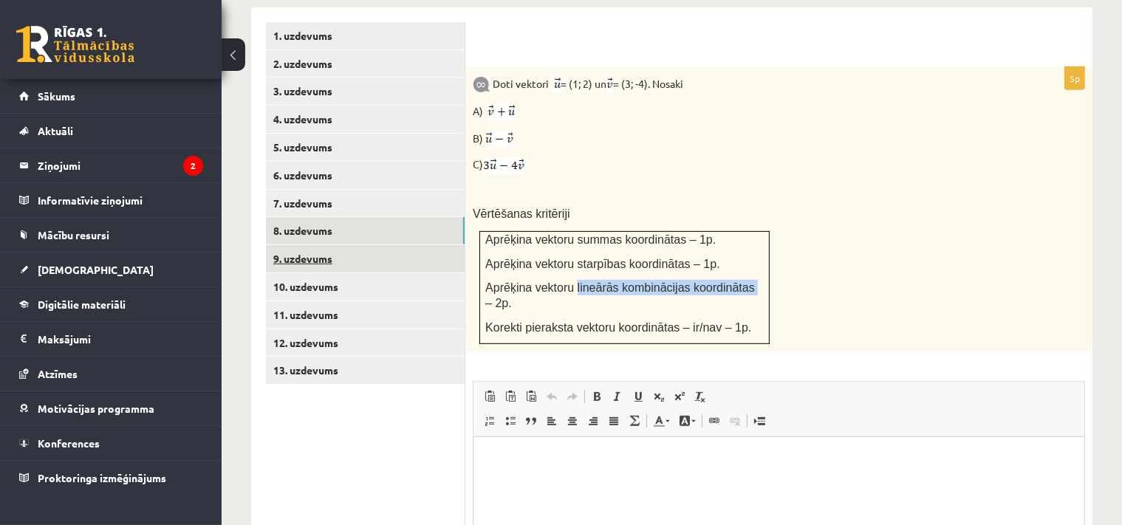
click at [329, 245] on link "9. uzdevums" at bounding box center [365, 258] width 199 height 27
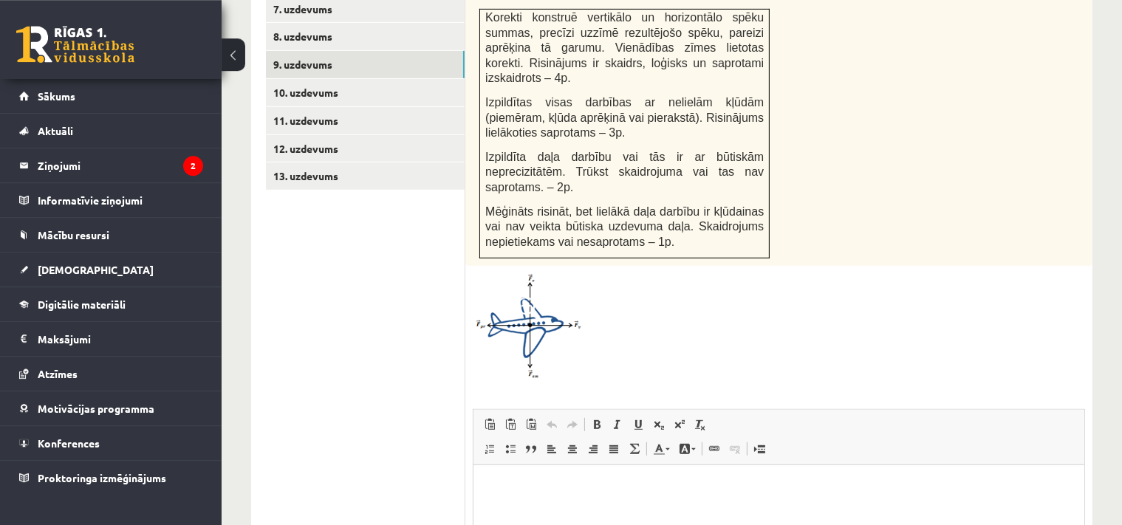
scroll to position [884, 0]
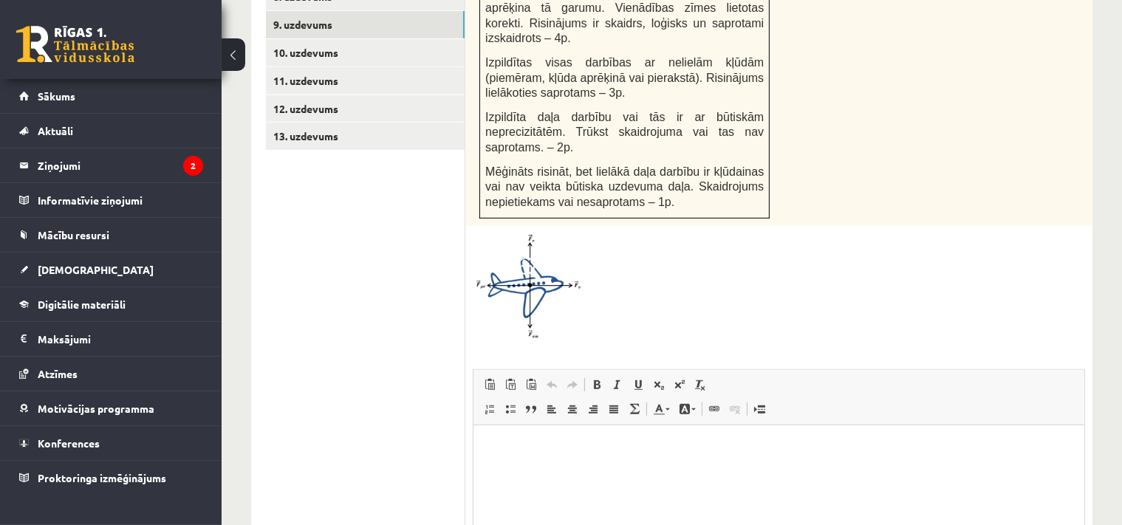
click at [601, 494] on html at bounding box center [778, 500] width 611 height 148
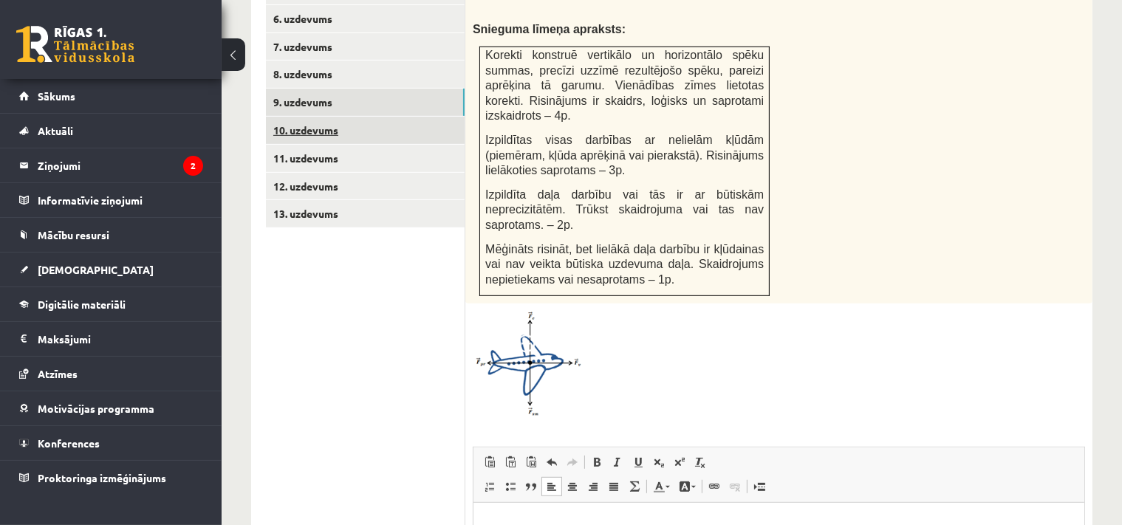
click at [336, 117] on link "10. uzdevums" at bounding box center [365, 130] width 199 height 27
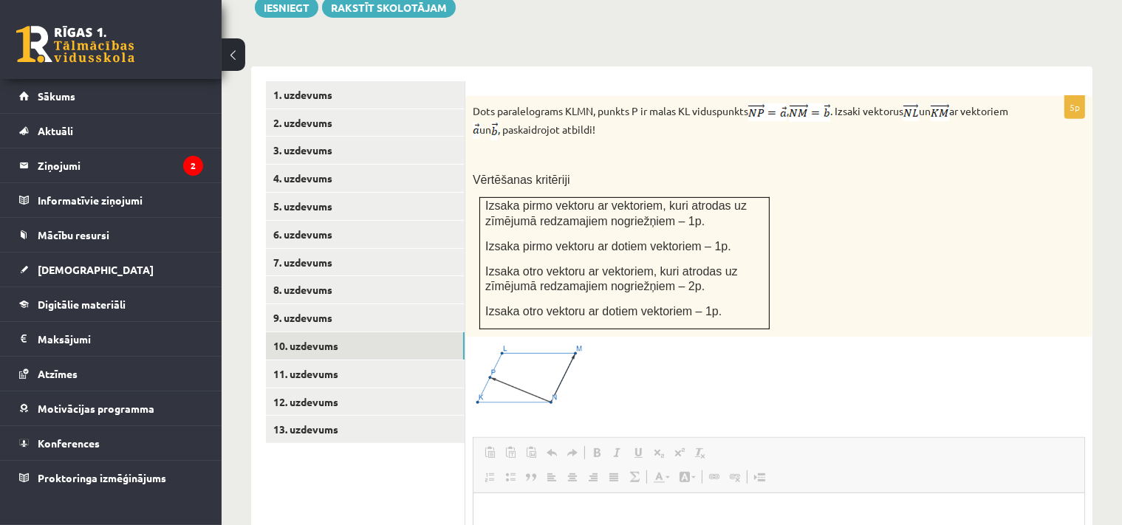
scroll to position [0, 0]
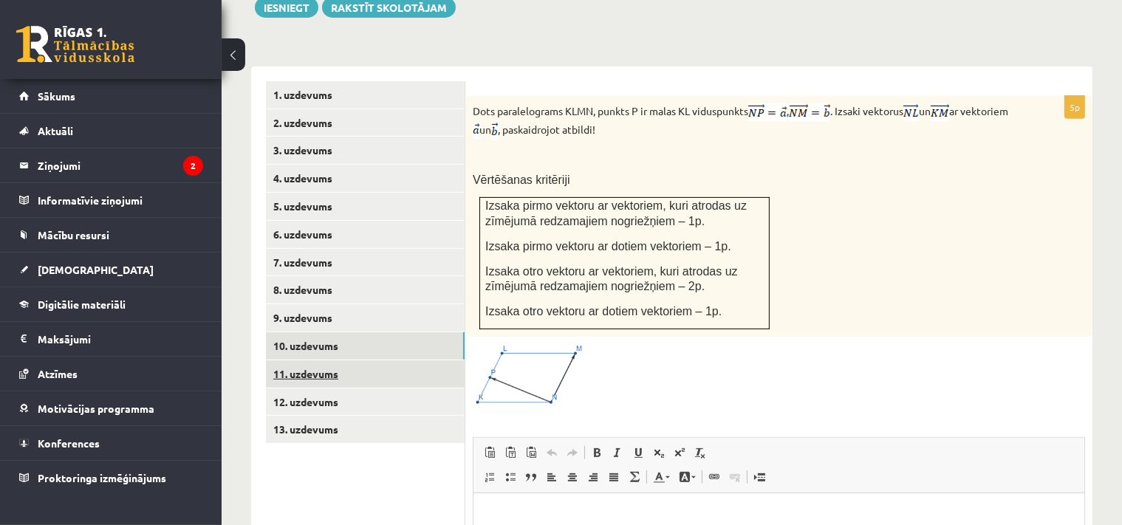
click at [346, 361] on link "11. uzdevums" at bounding box center [365, 374] width 199 height 27
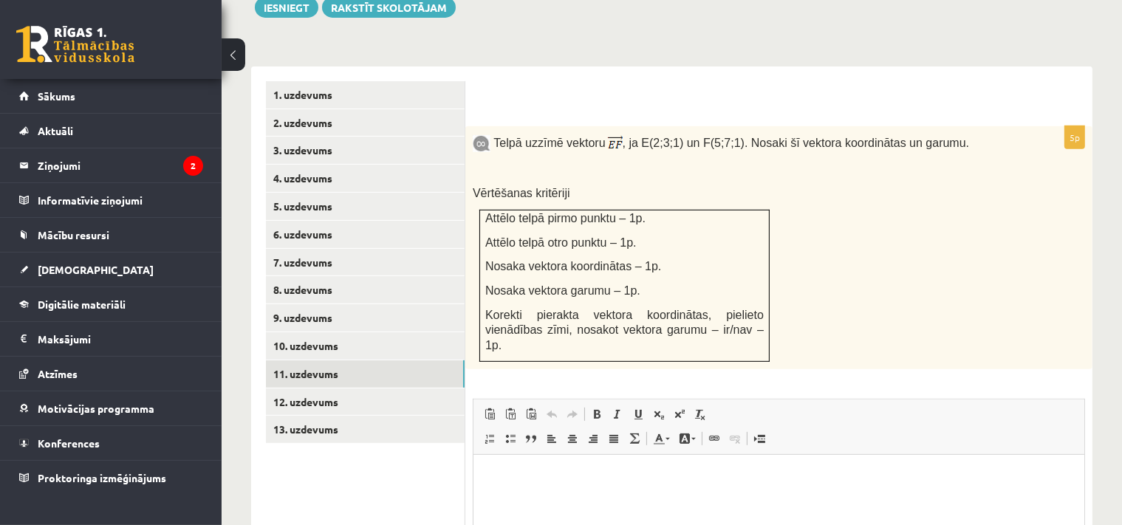
click at [341, 465] on ul "1. uzdevums 2. uzdevums 3. uzdevums 4. uzdevums 5. uzdevums 6. uzdevums 7. uzde…" at bounding box center [365, 394] width 199 height 626
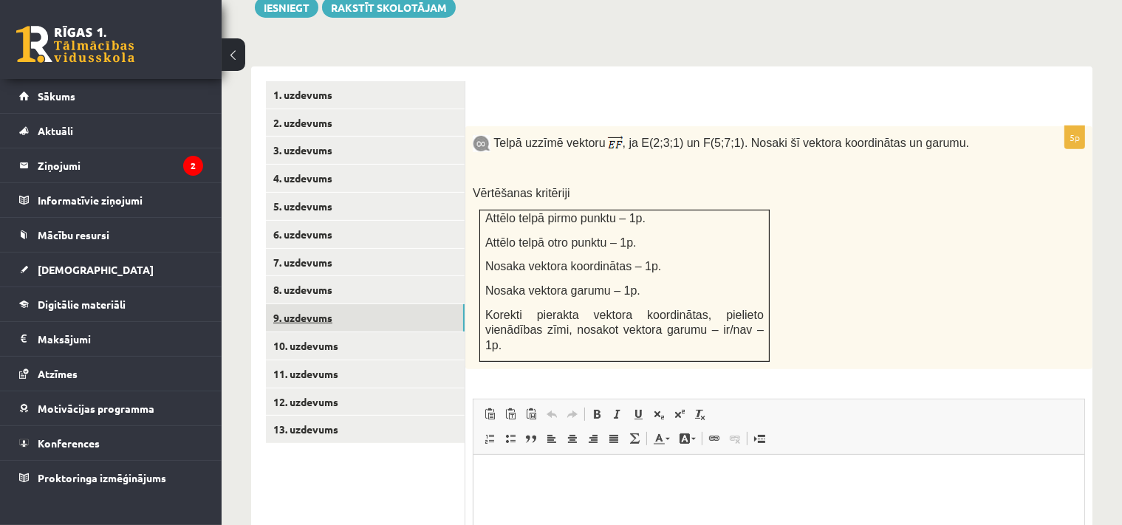
click at [301, 304] on link "9. uzdevums" at bounding box center [365, 317] width 199 height 27
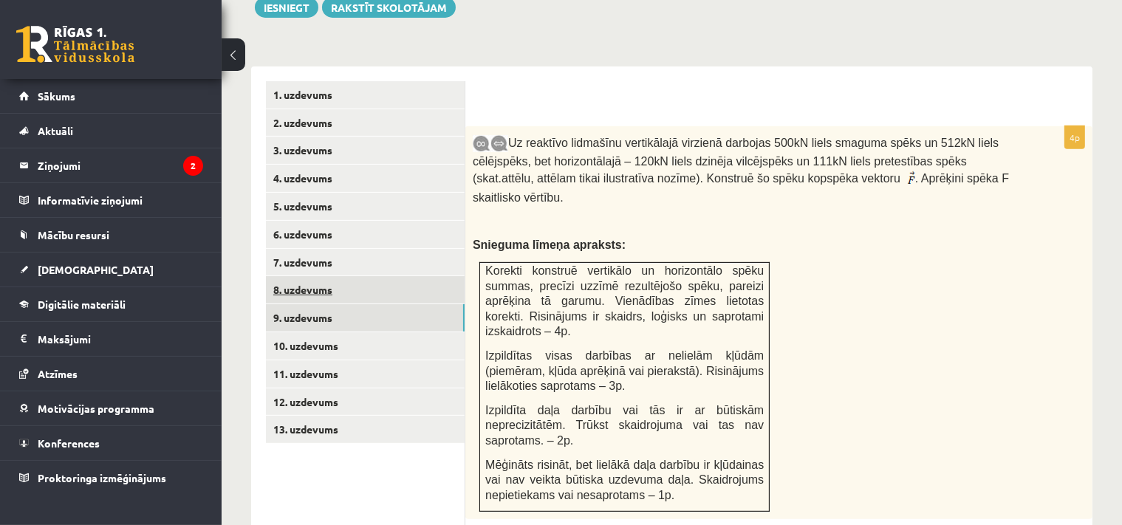
click at [303, 276] on link "8. uzdevums" at bounding box center [365, 289] width 199 height 27
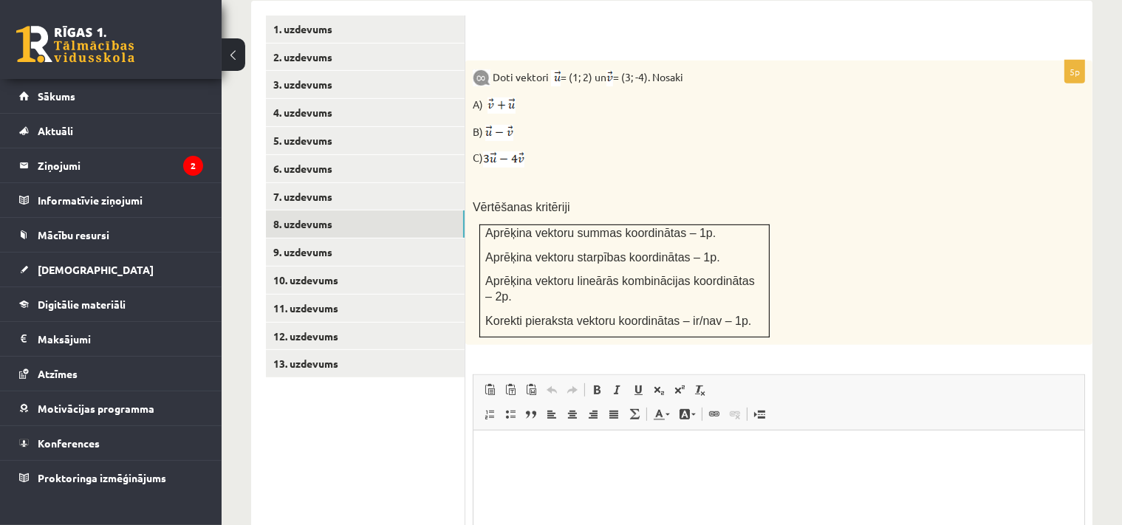
scroll to position [807, 0]
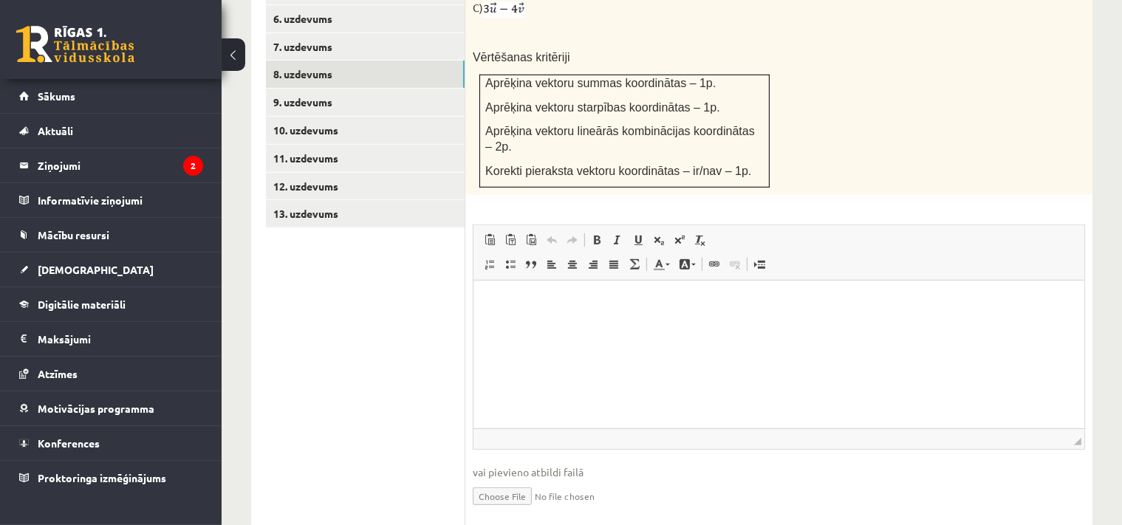
click at [503, 480] on input "file" at bounding box center [779, 495] width 612 height 30
type input "**********"
click at [309, 89] on link "9. uzdevums" at bounding box center [365, 102] width 199 height 27
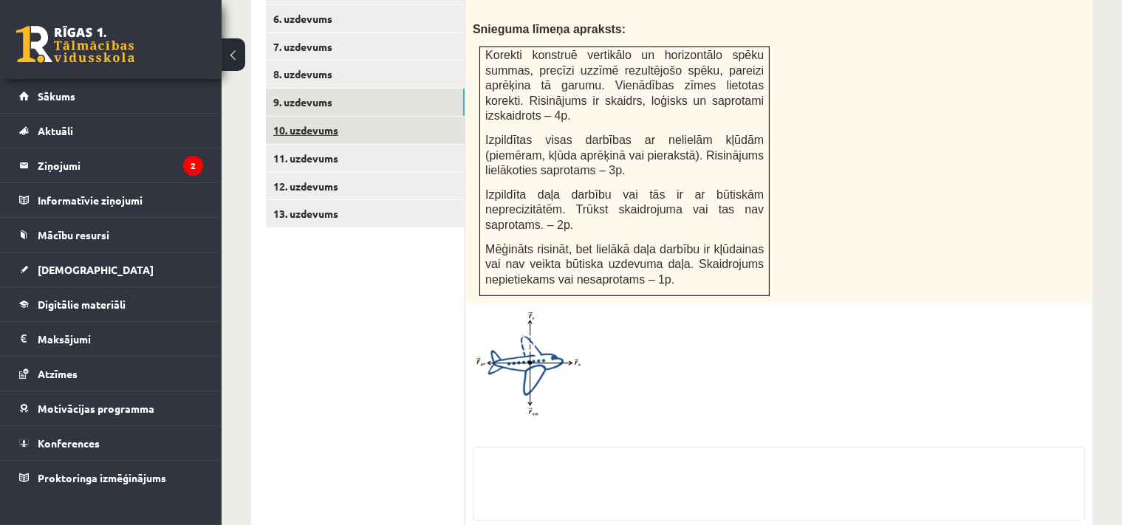
click at [318, 117] on link "10. uzdevums" at bounding box center [365, 130] width 199 height 27
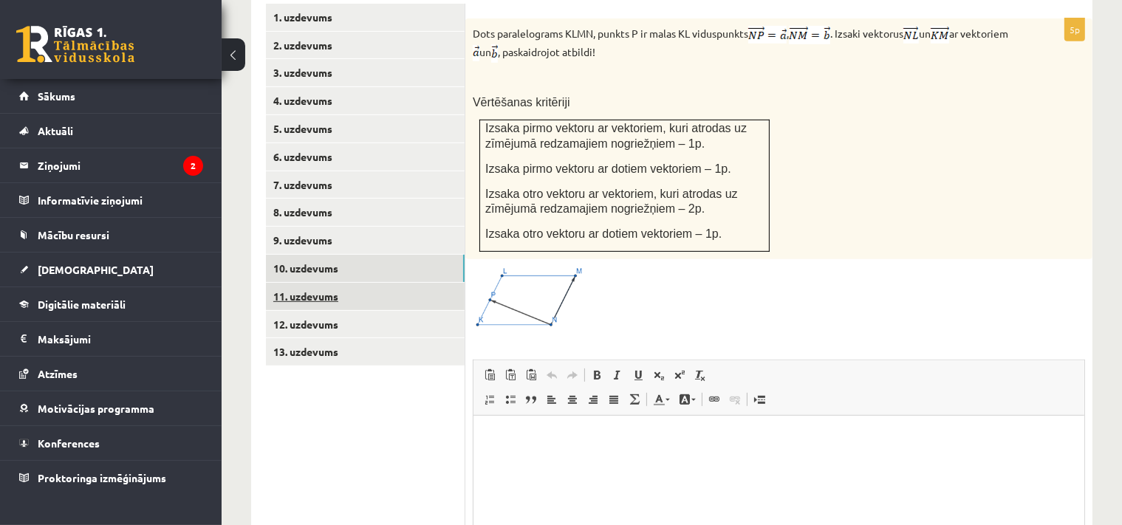
scroll to position [0, 0]
click at [307, 283] on link "11. uzdevums" at bounding box center [365, 296] width 199 height 27
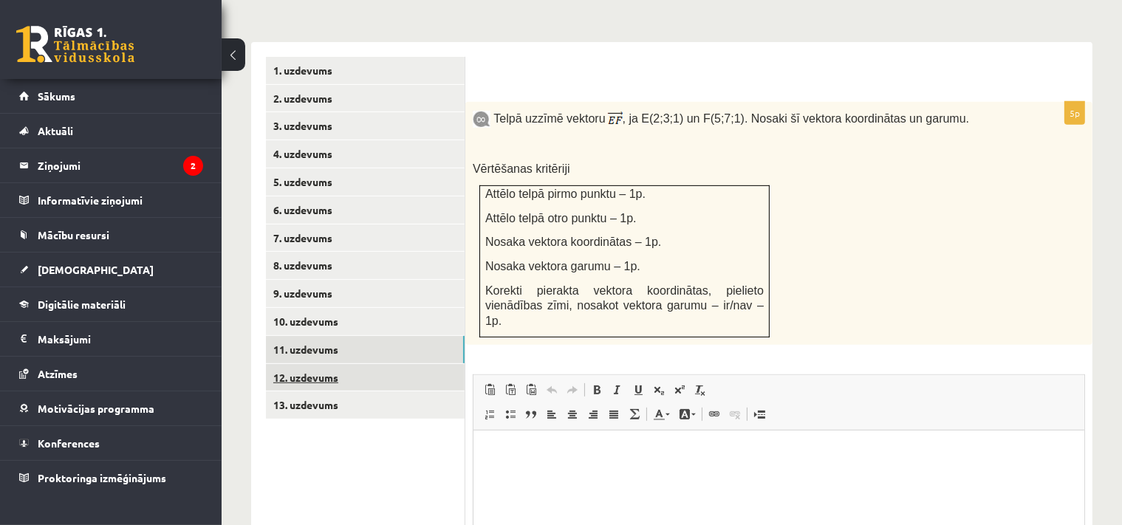
click at [317, 364] on link "12. uzdevums" at bounding box center [365, 377] width 199 height 27
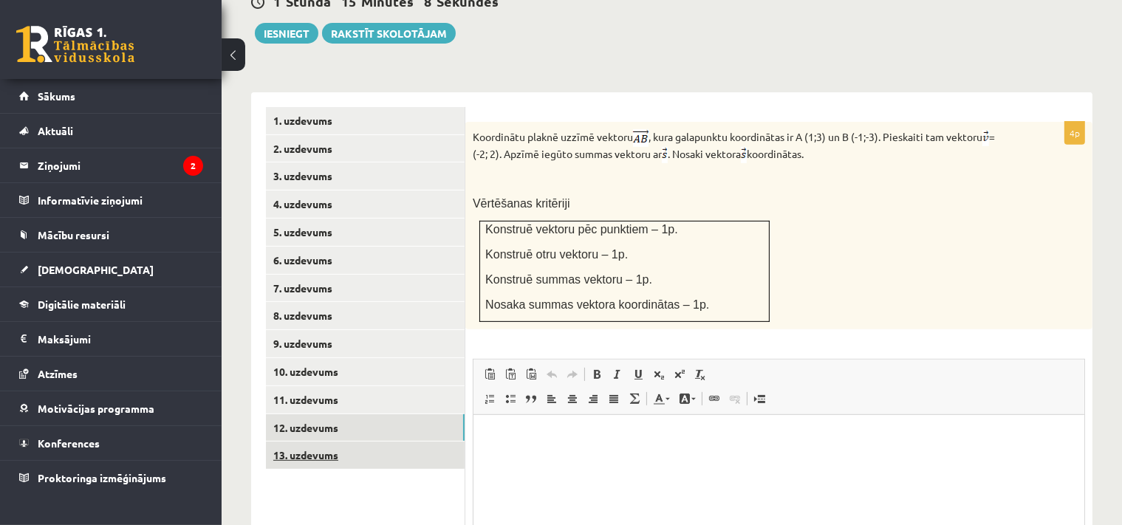
click at [354, 442] on link "13. uzdevums" at bounding box center [365, 455] width 199 height 27
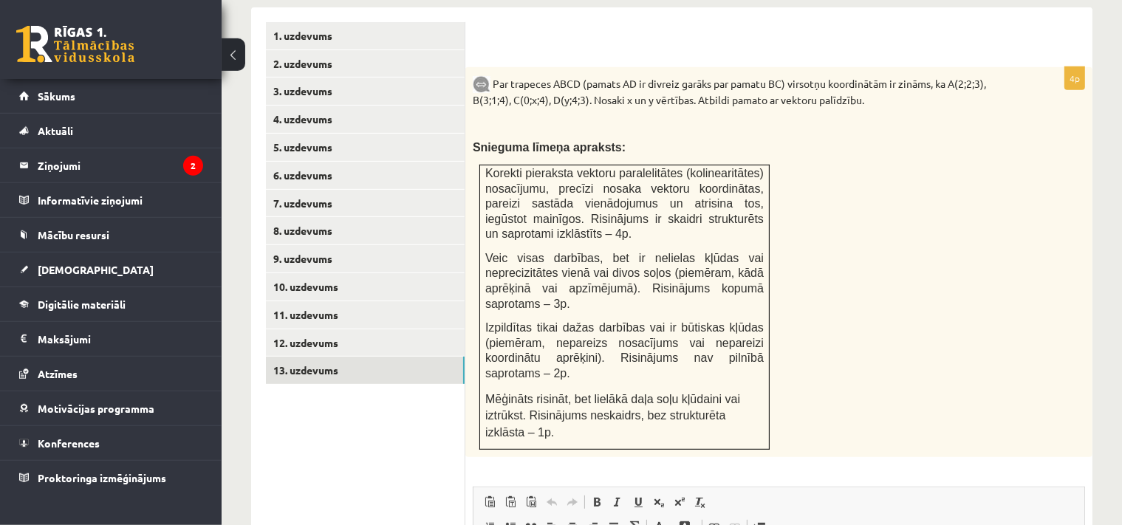
scroll to position [427, 0]
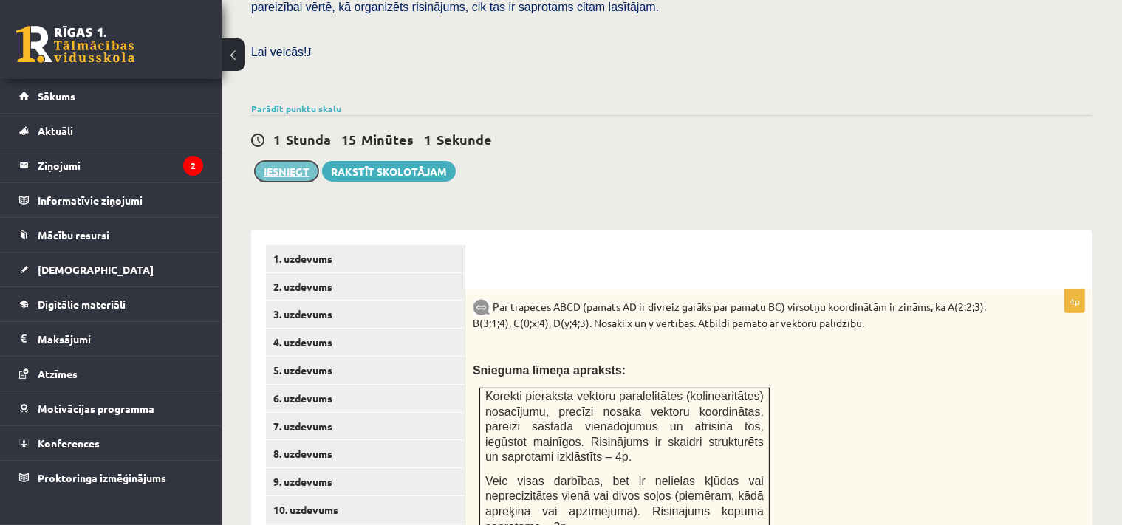
click at [266, 161] on button "Iesniegt" at bounding box center [287, 171] width 64 height 21
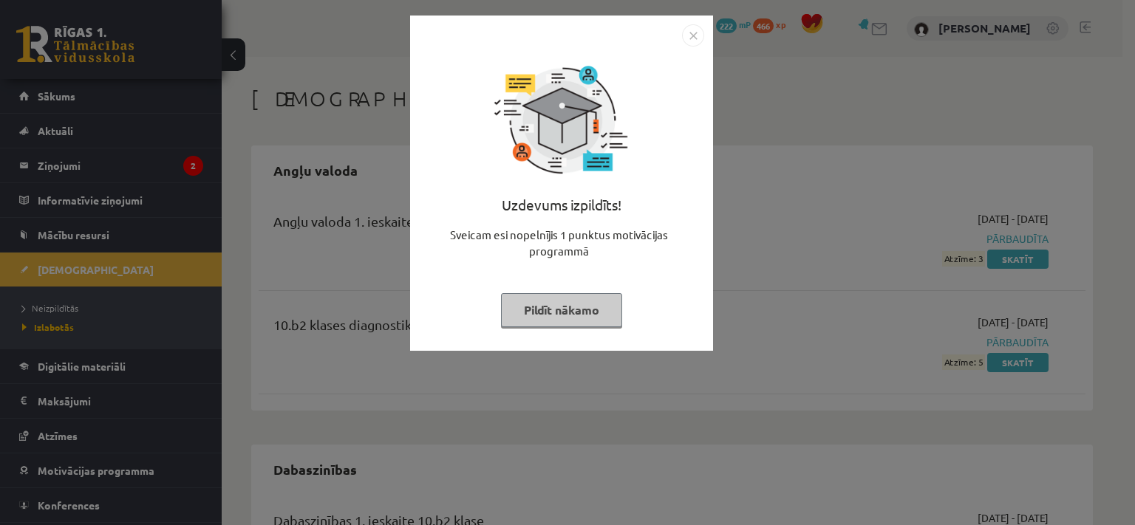
click at [690, 37] on img "Close" at bounding box center [693, 35] width 22 height 22
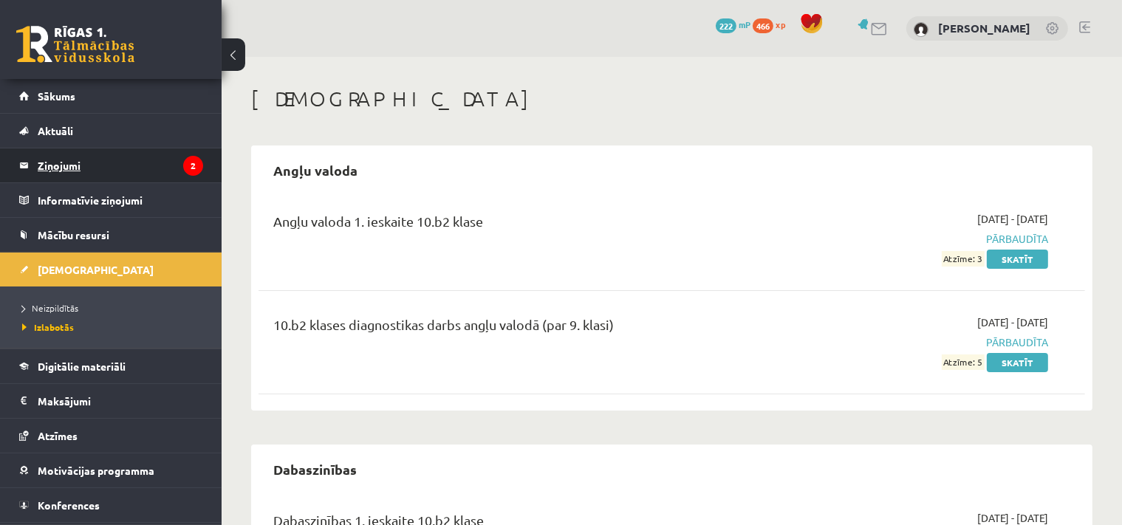
click at [100, 164] on legend "Ziņojumi 2" at bounding box center [120, 165] width 165 height 34
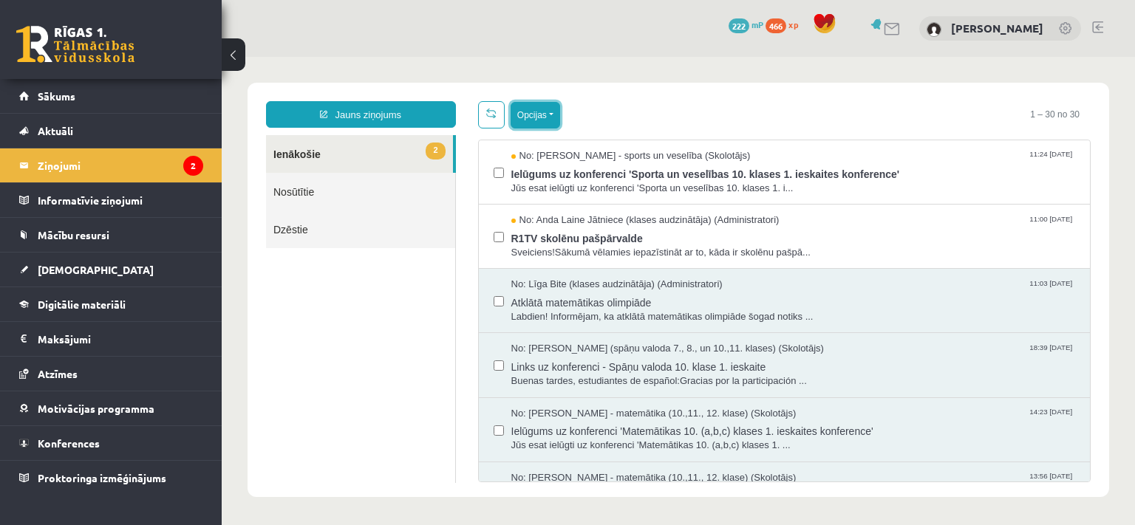
click at [533, 123] on button "Opcijas" at bounding box center [535, 115] width 49 height 27
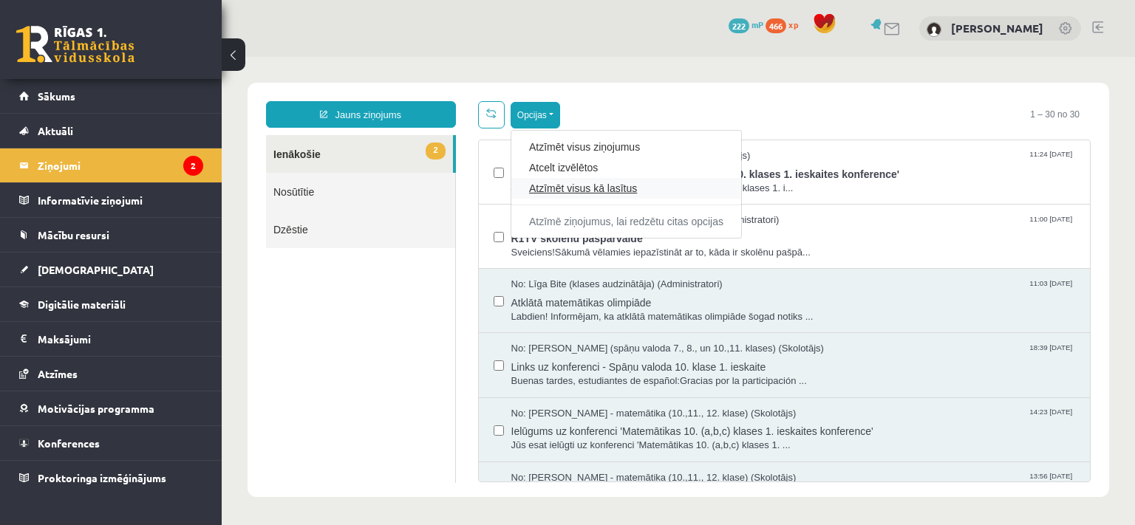
click at [546, 185] on link "Atzīmēt visus kā lasītus" at bounding box center [626, 188] width 194 height 15
